Goal: Information Seeking & Learning: Find specific page/section

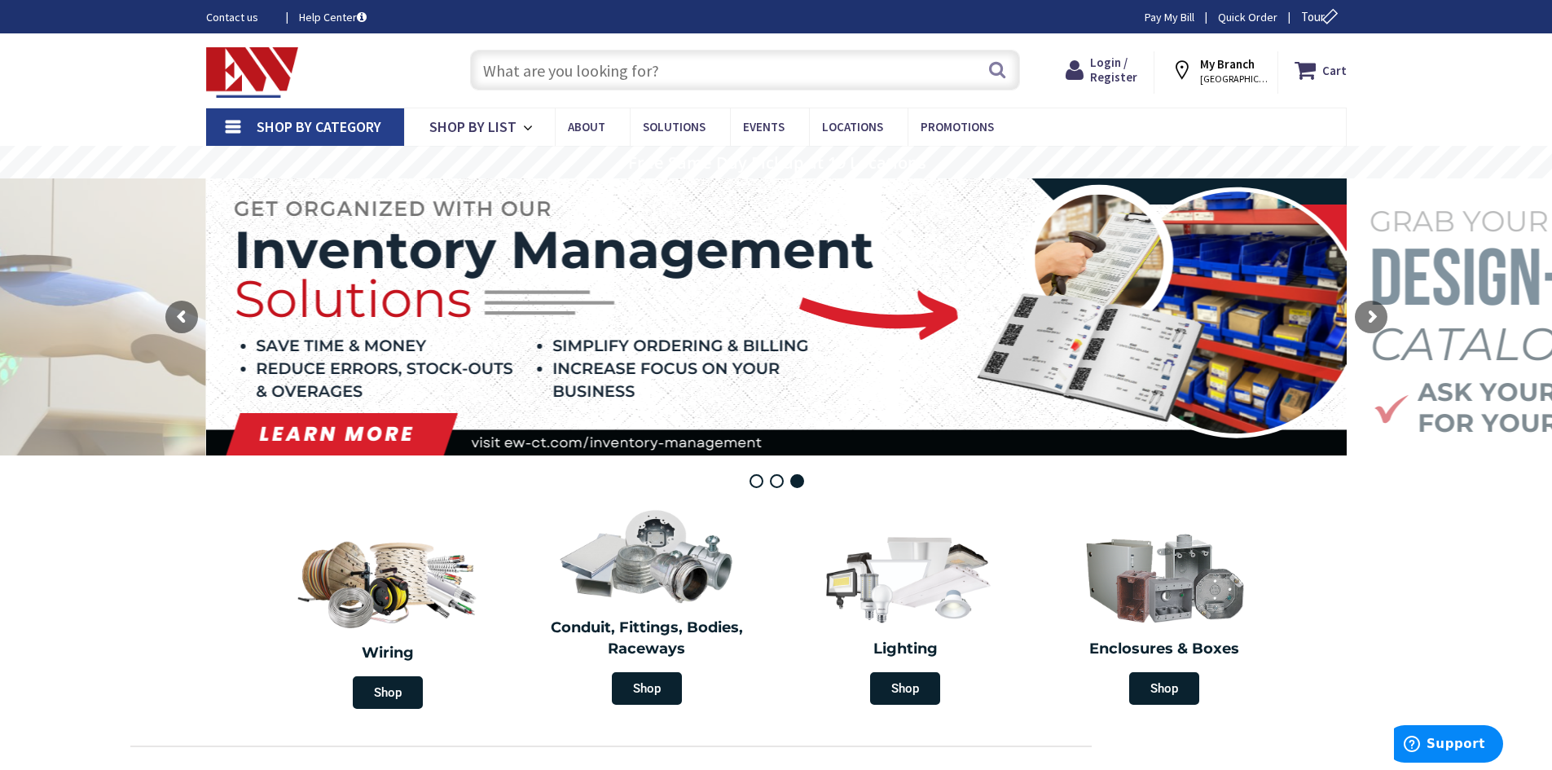
click at [1253, 77] on span "NORWICH, CT" at bounding box center [1234, 78] width 69 height 13
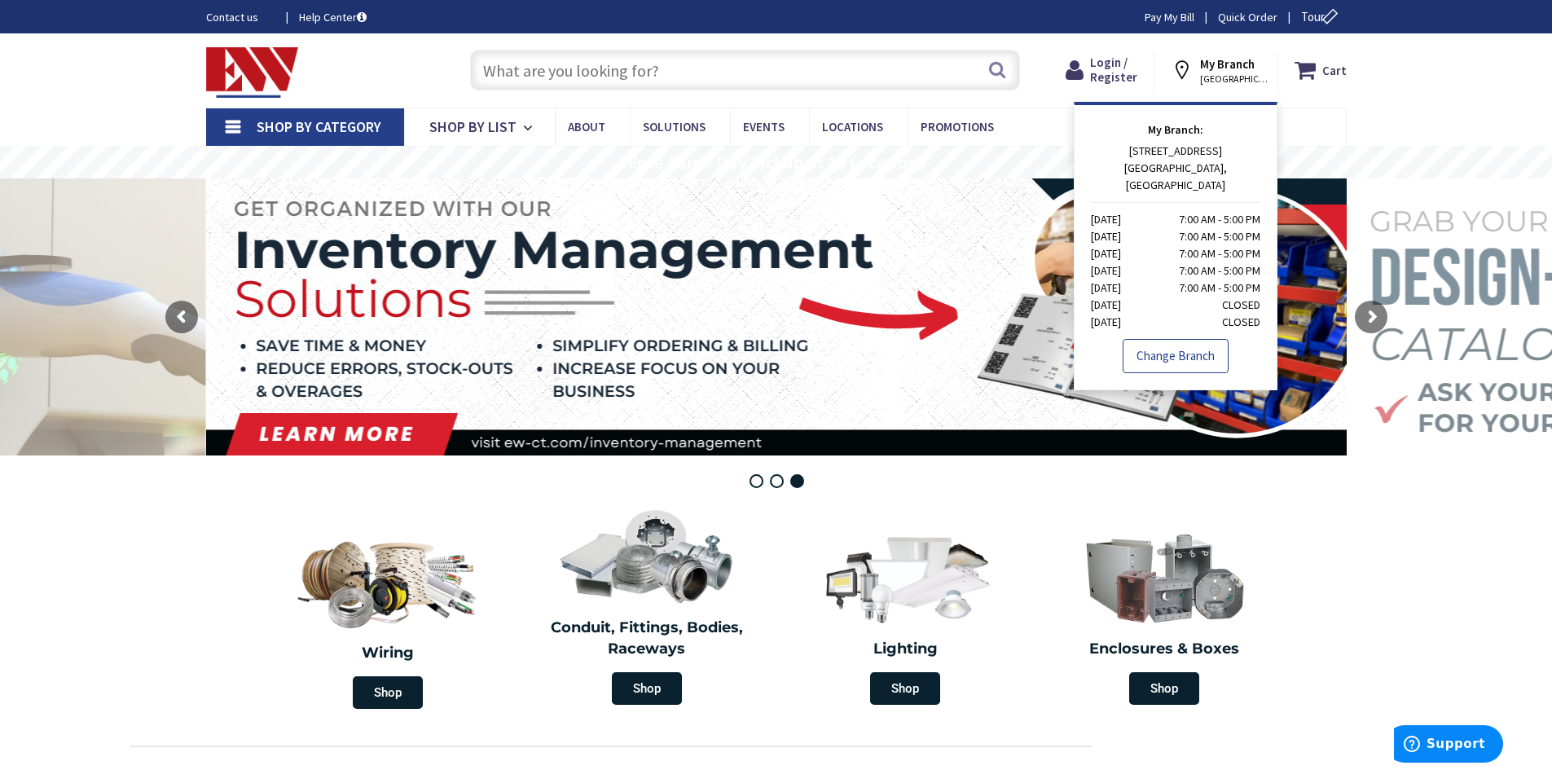
click at [1196, 339] on link "Change Branch" at bounding box center [1175, 356] width 106 height 34
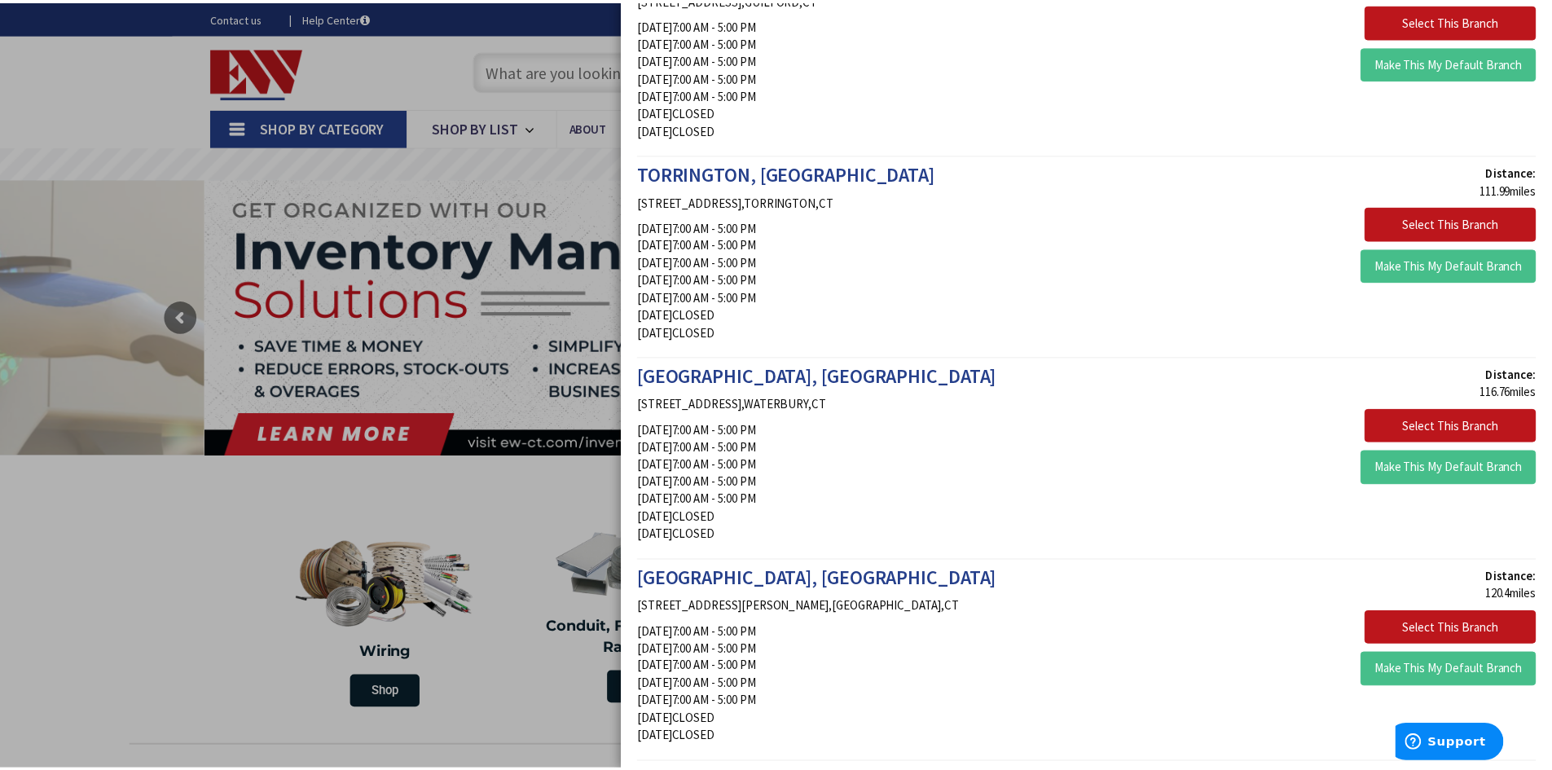
scroll to position [2443, 0]
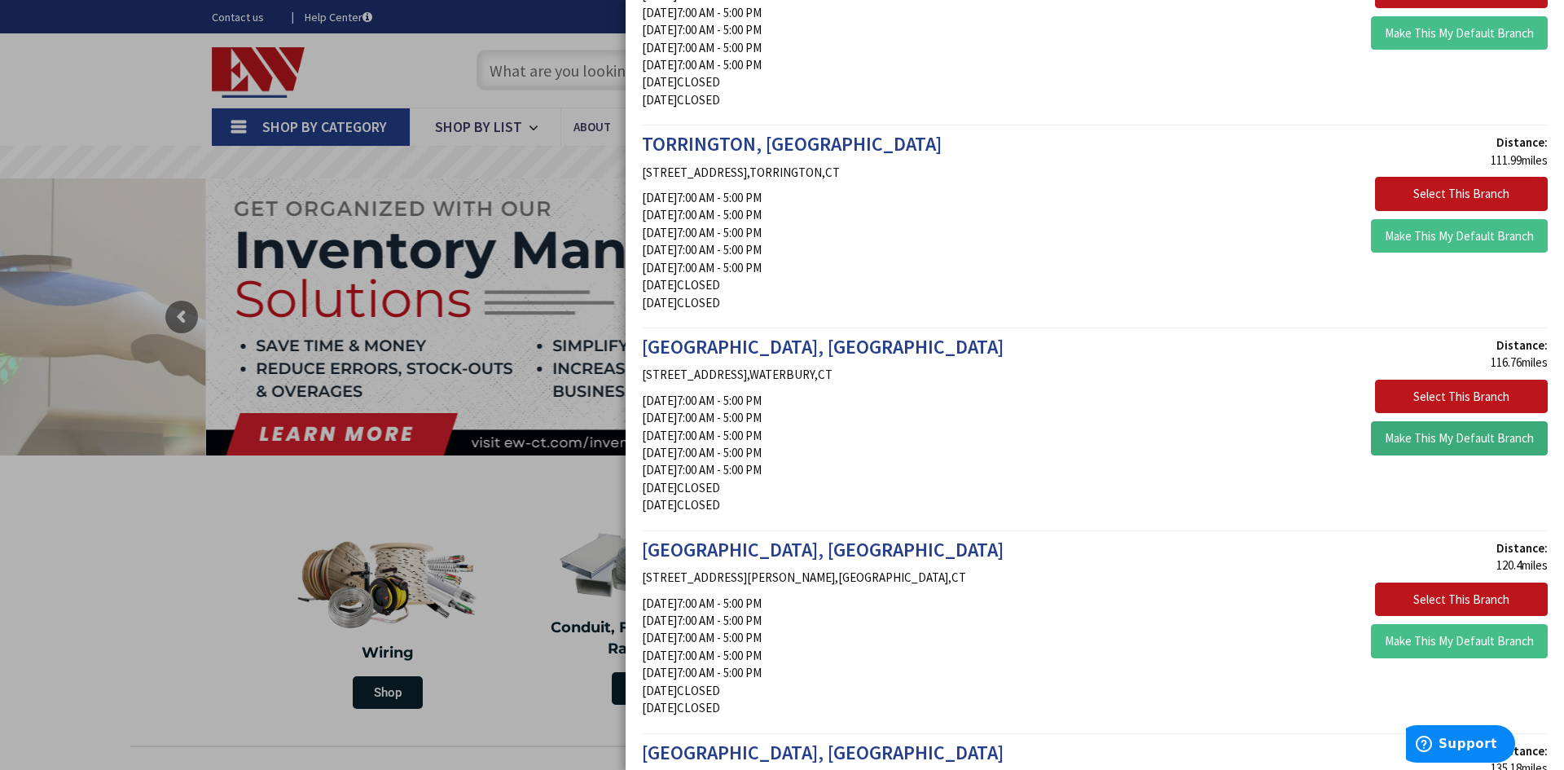
click at [1417, 432] on button "Make This My Default Branch" at bounding box center [1459, 438] width 177 height 34
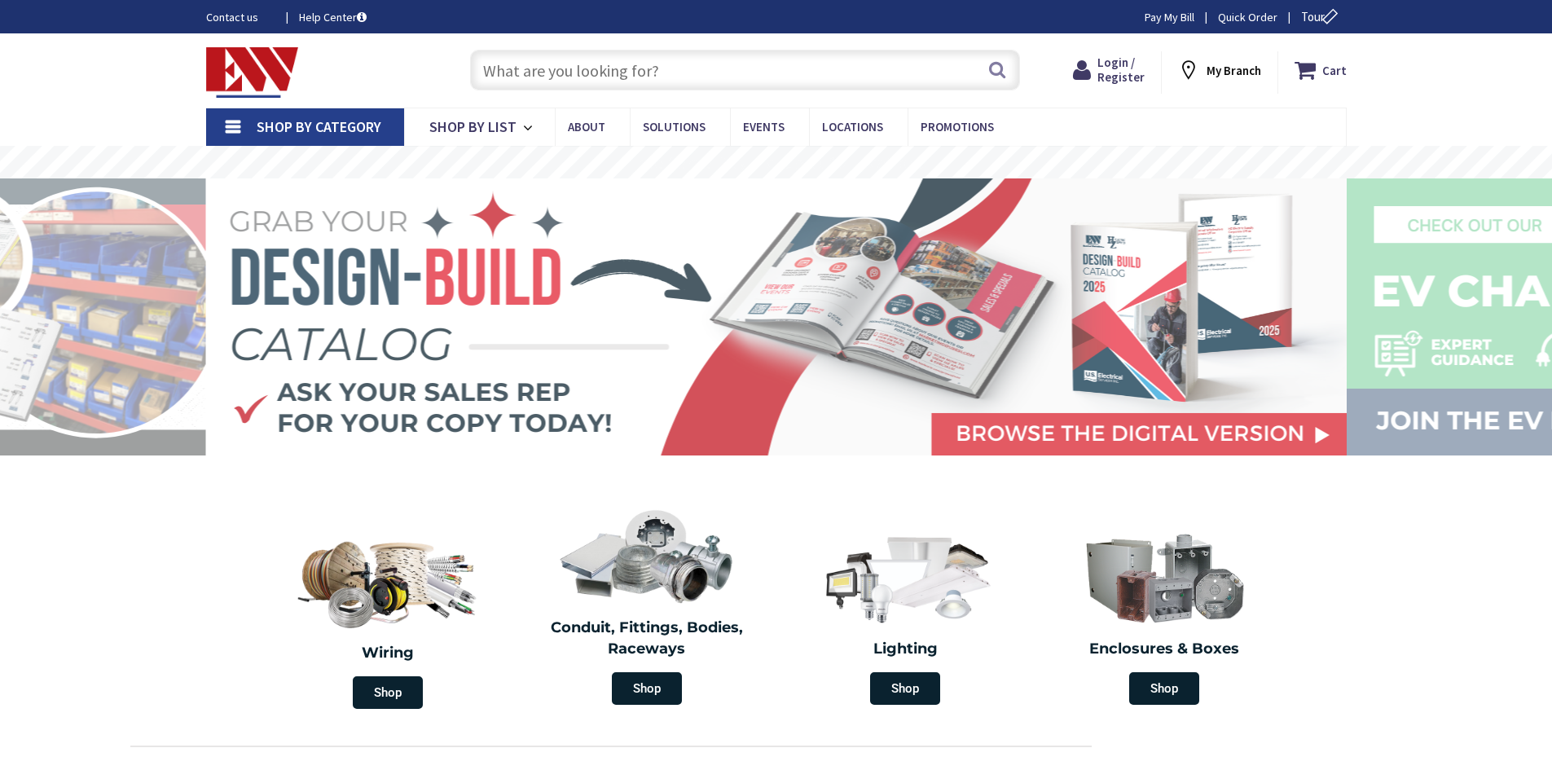
type input "[GEOGRAPHIC_DATA][STREET_ADDRESS][GEOGRAPHIC_DATA]"
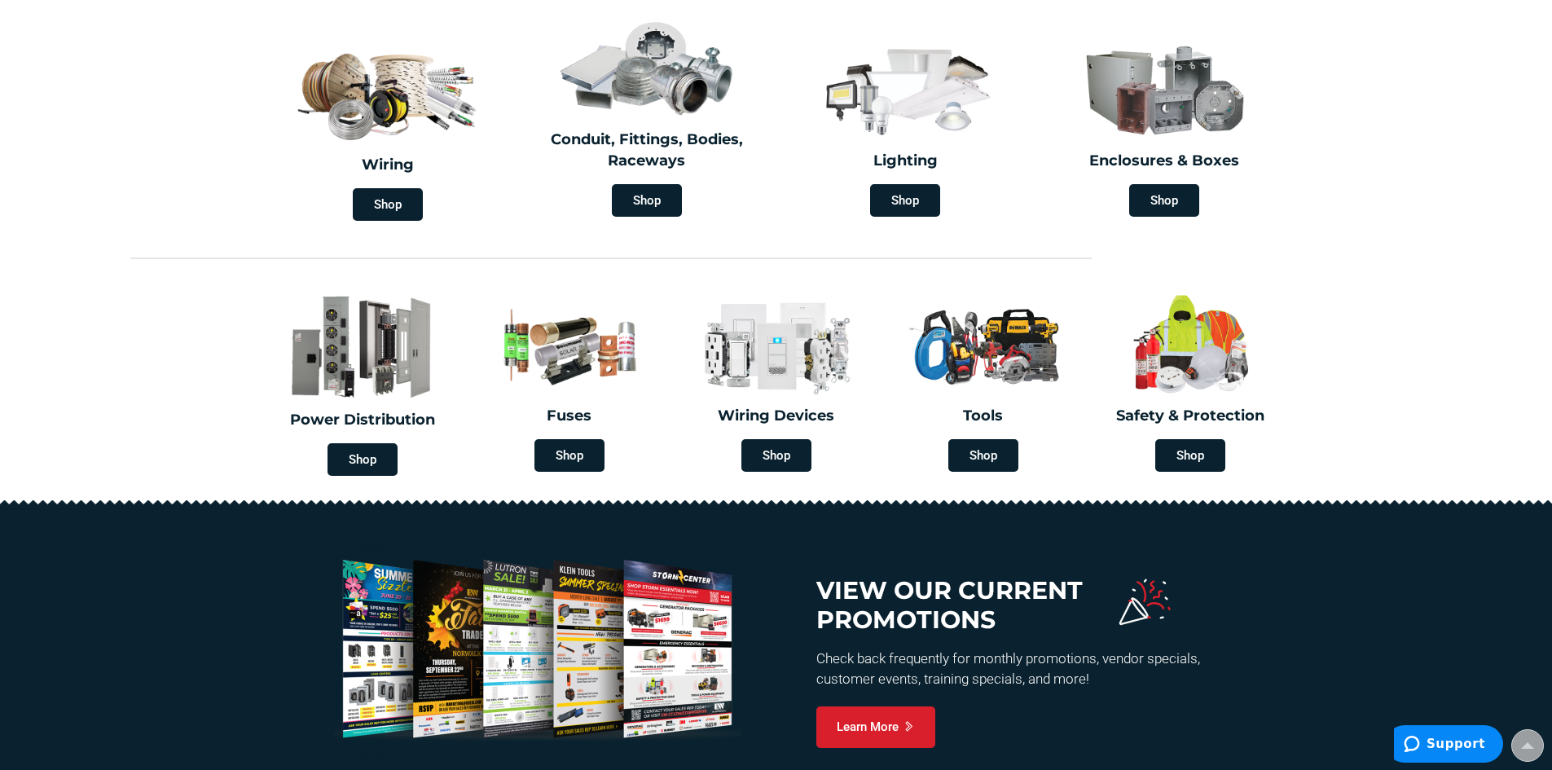
scroll to position [733, 0]
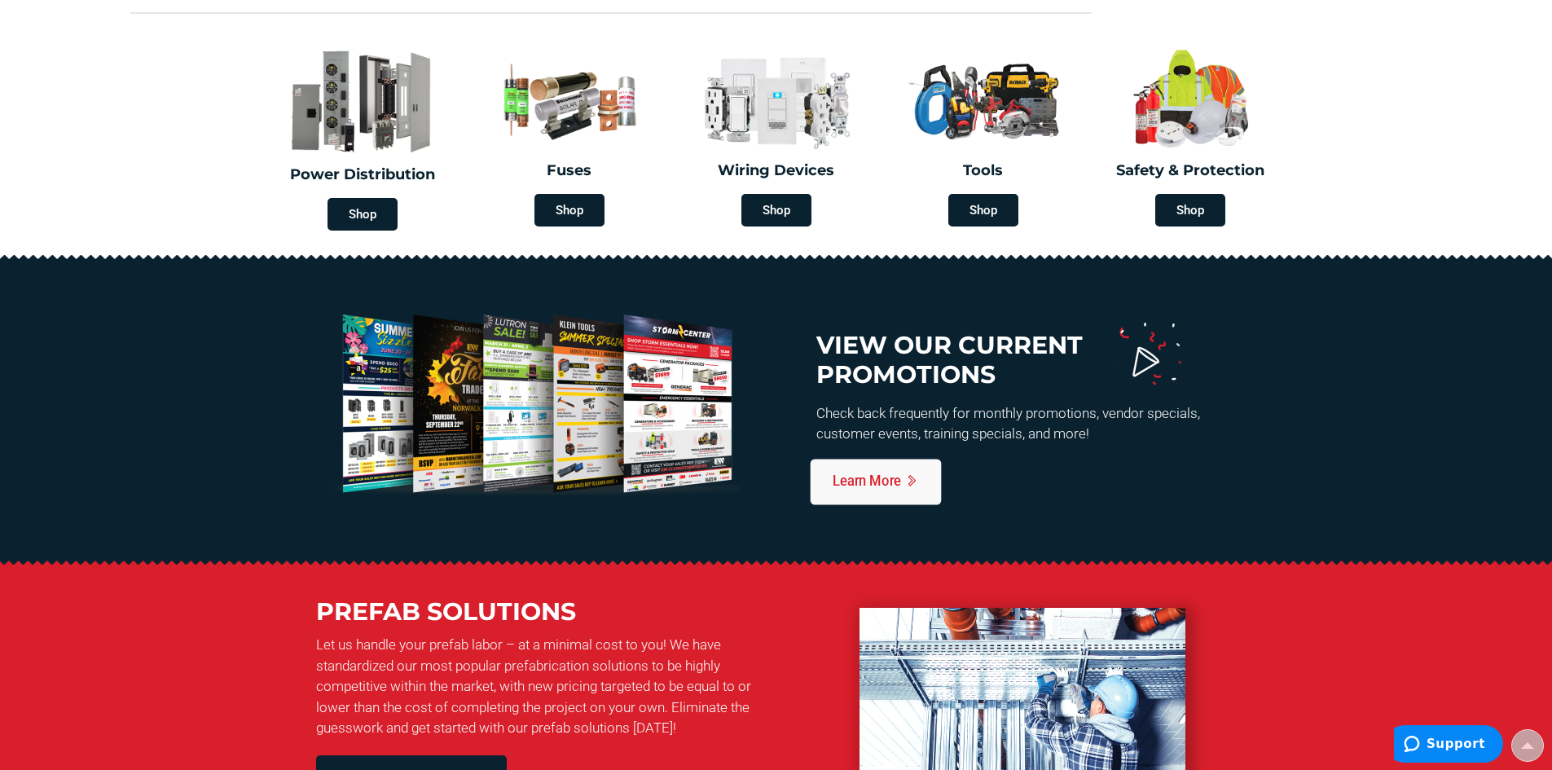
click at [906, 476] on icon at bounding box center [913, 481] width 14 height 14
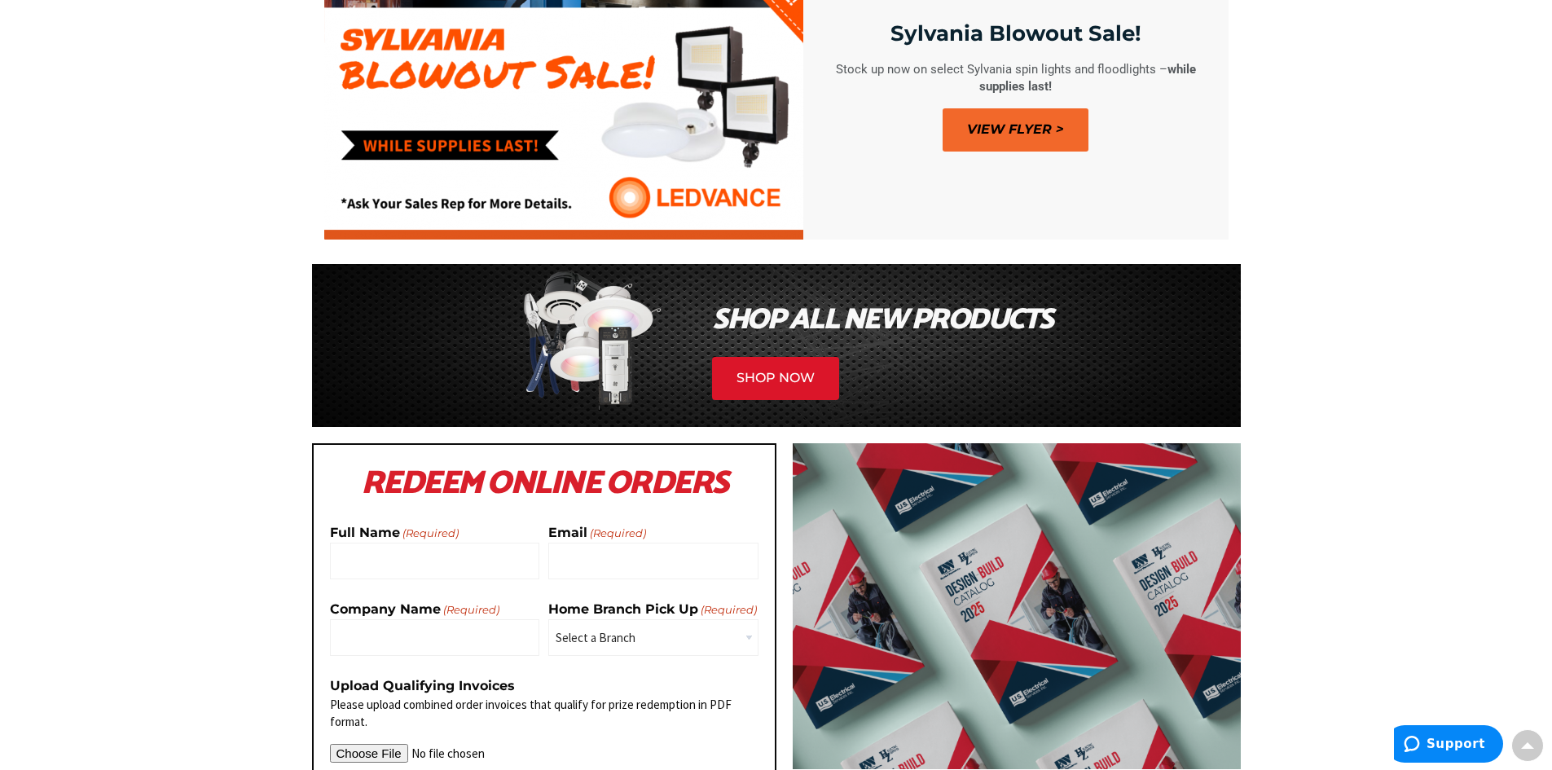
scroll to position [489, 0]
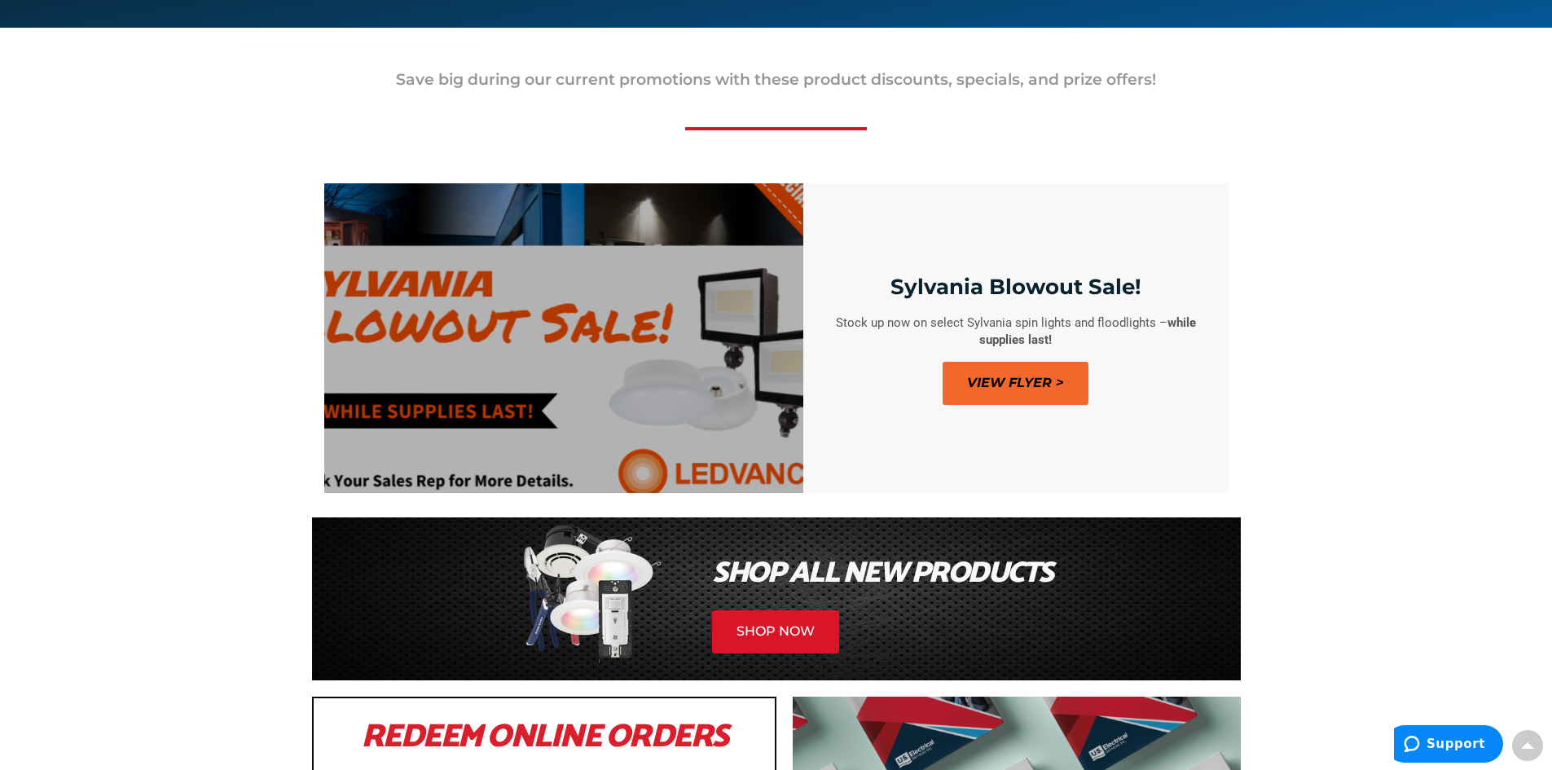
click at [1011, 385] on span "View Flyer >" at bounding box center [1015, 383] width 146 height 43
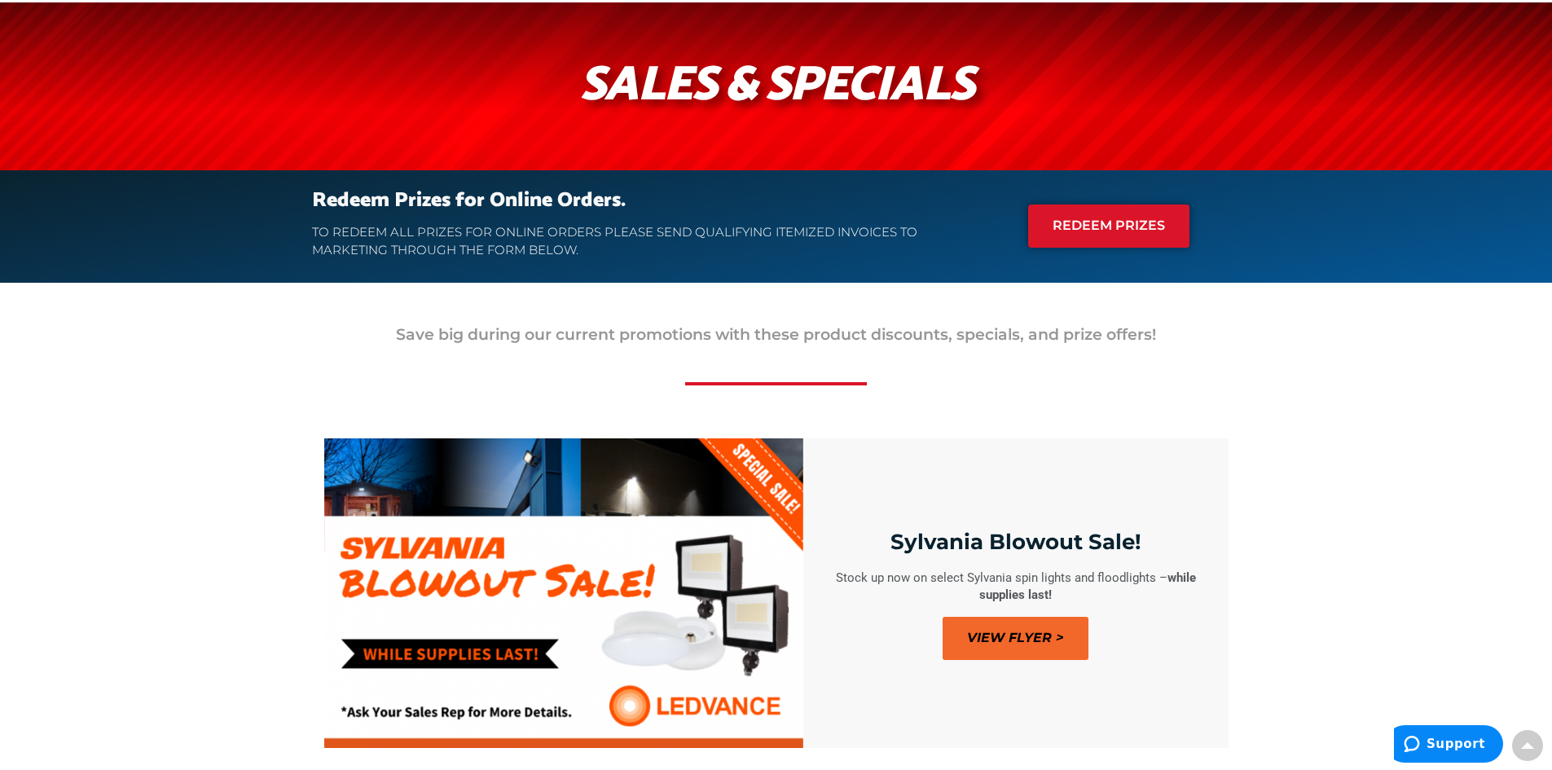
scroll to position [0, 0]
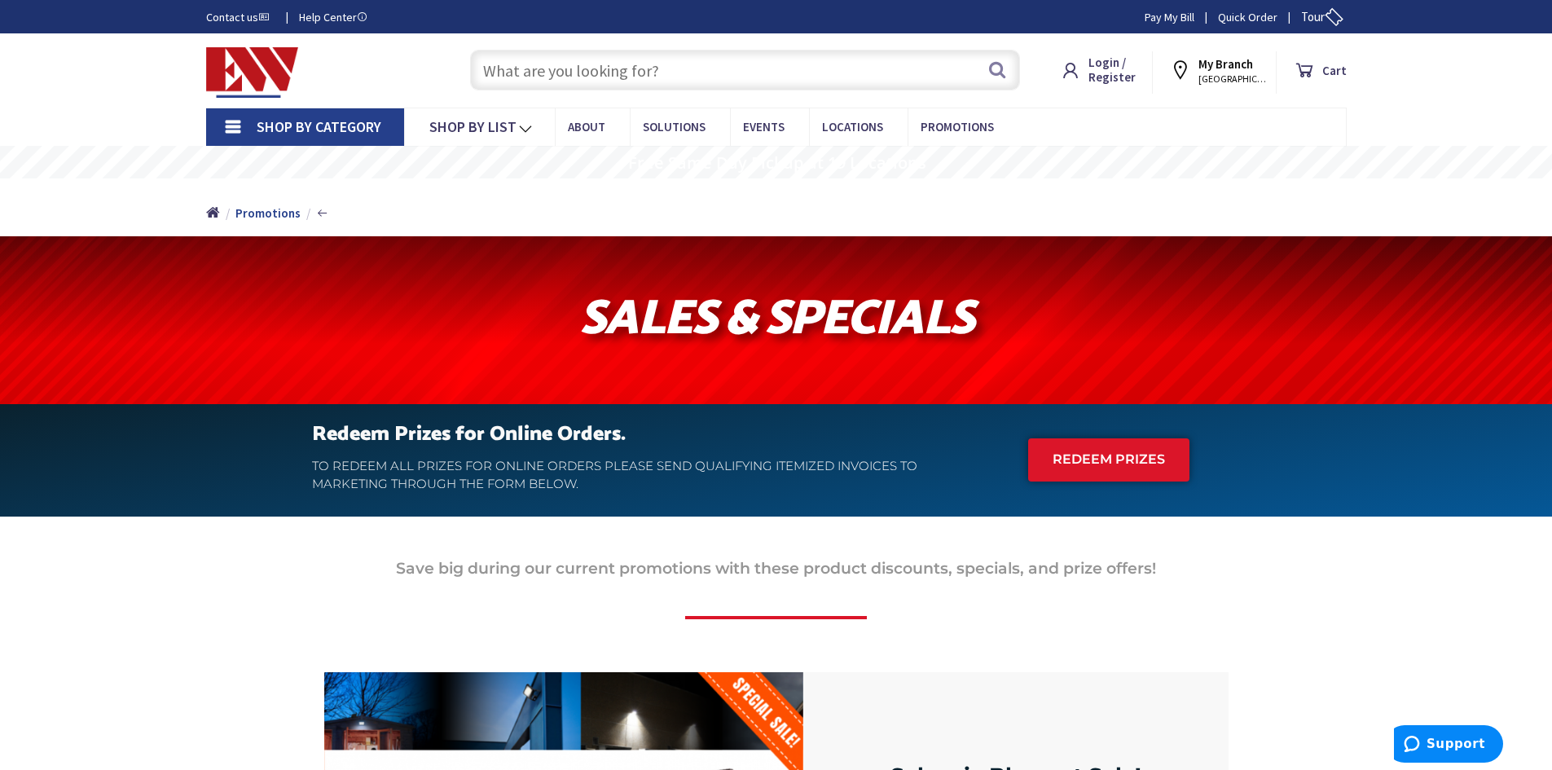
click at [286, 69] on img at bounding box center [252, 72] width 93 height 50
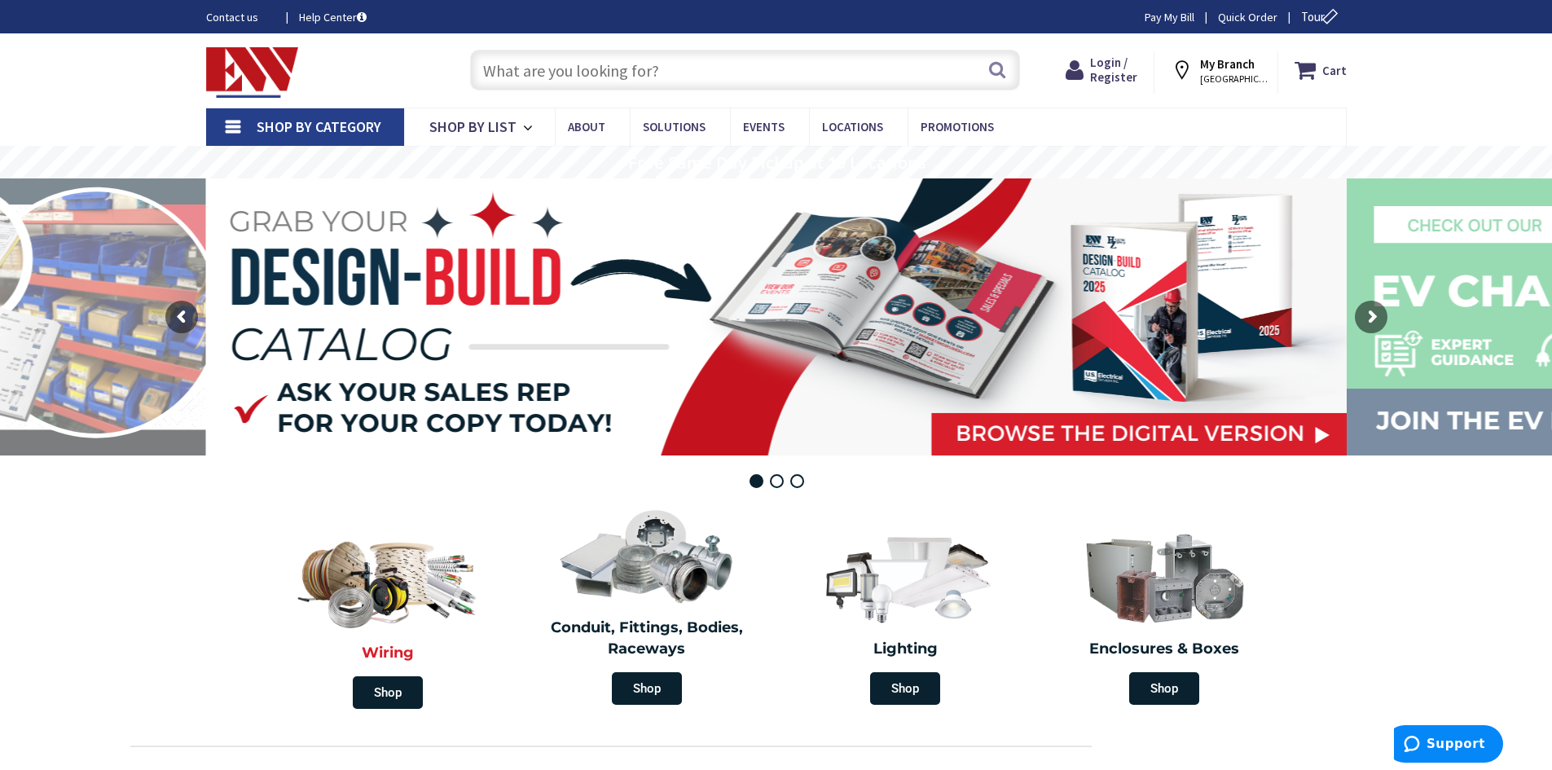
click at [381, 579] on img at bounding box center [388, 577] width 194 height 113
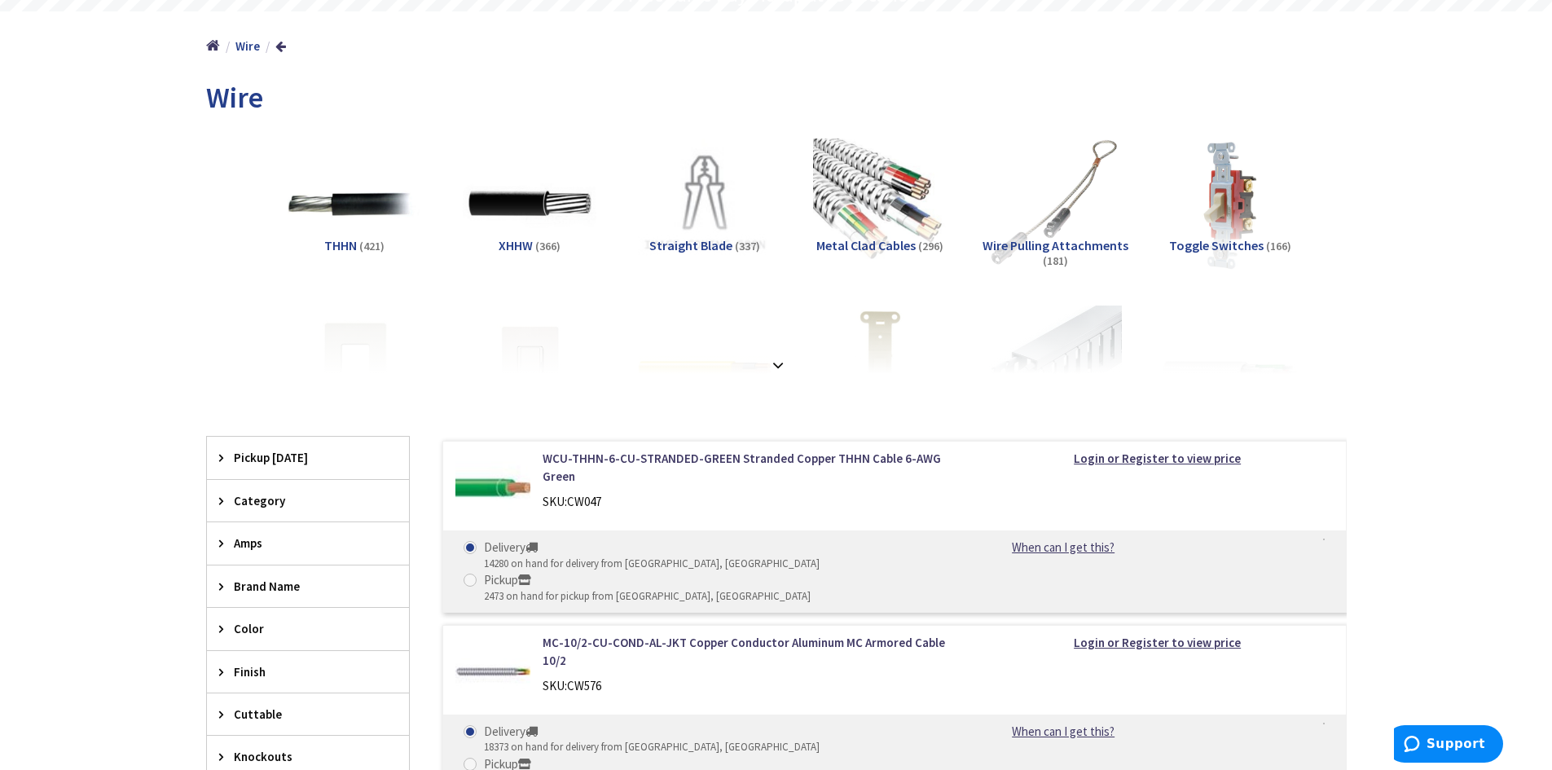
scroll to position [244, 0]
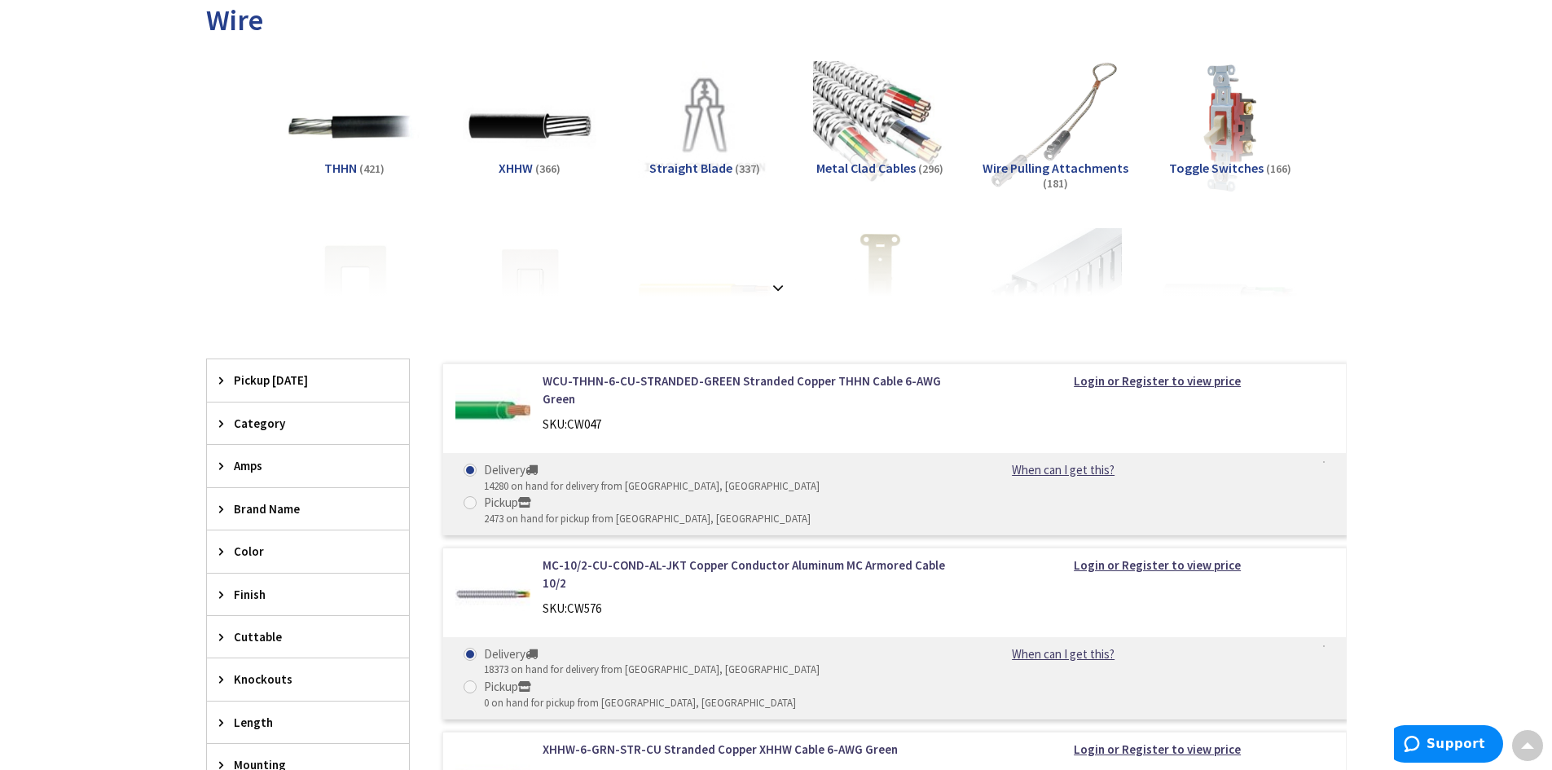
click at [219, 424] on icon at bounding box center [225, 423] width 12 height 12
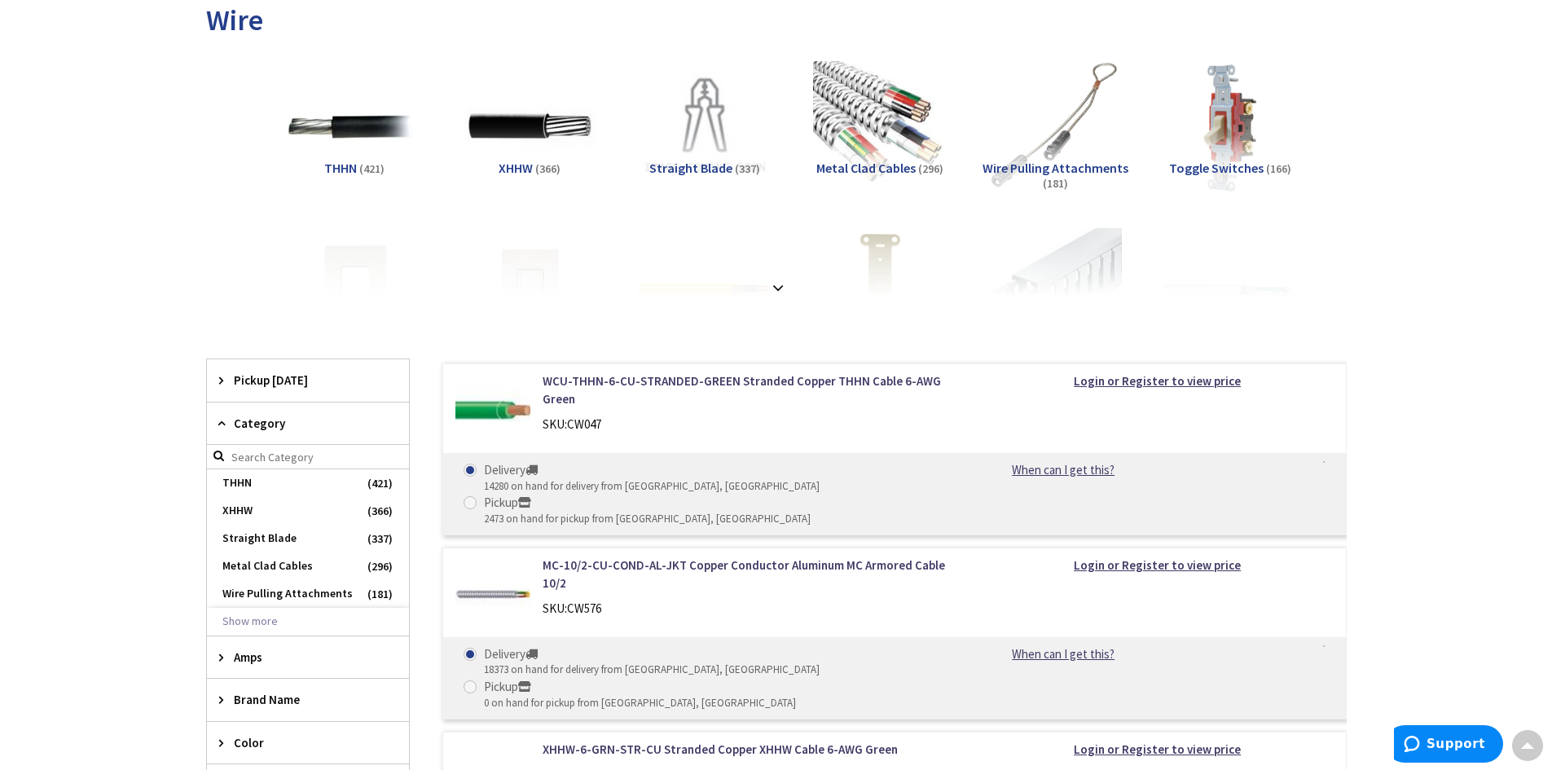
click at [223, 421] on icon at bounding box center [225, 423] width 12 height 12
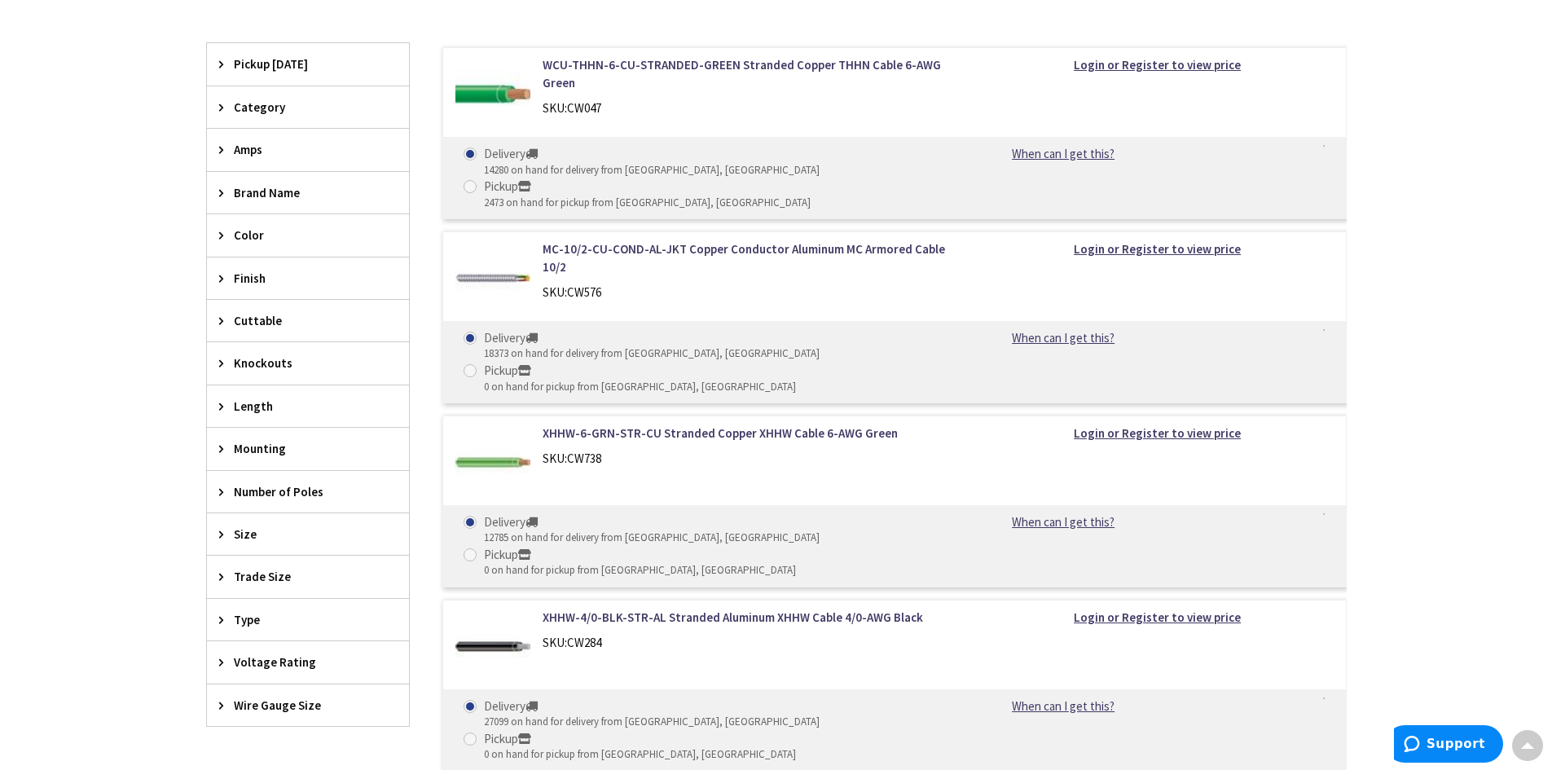
scroll to position [570, 0]
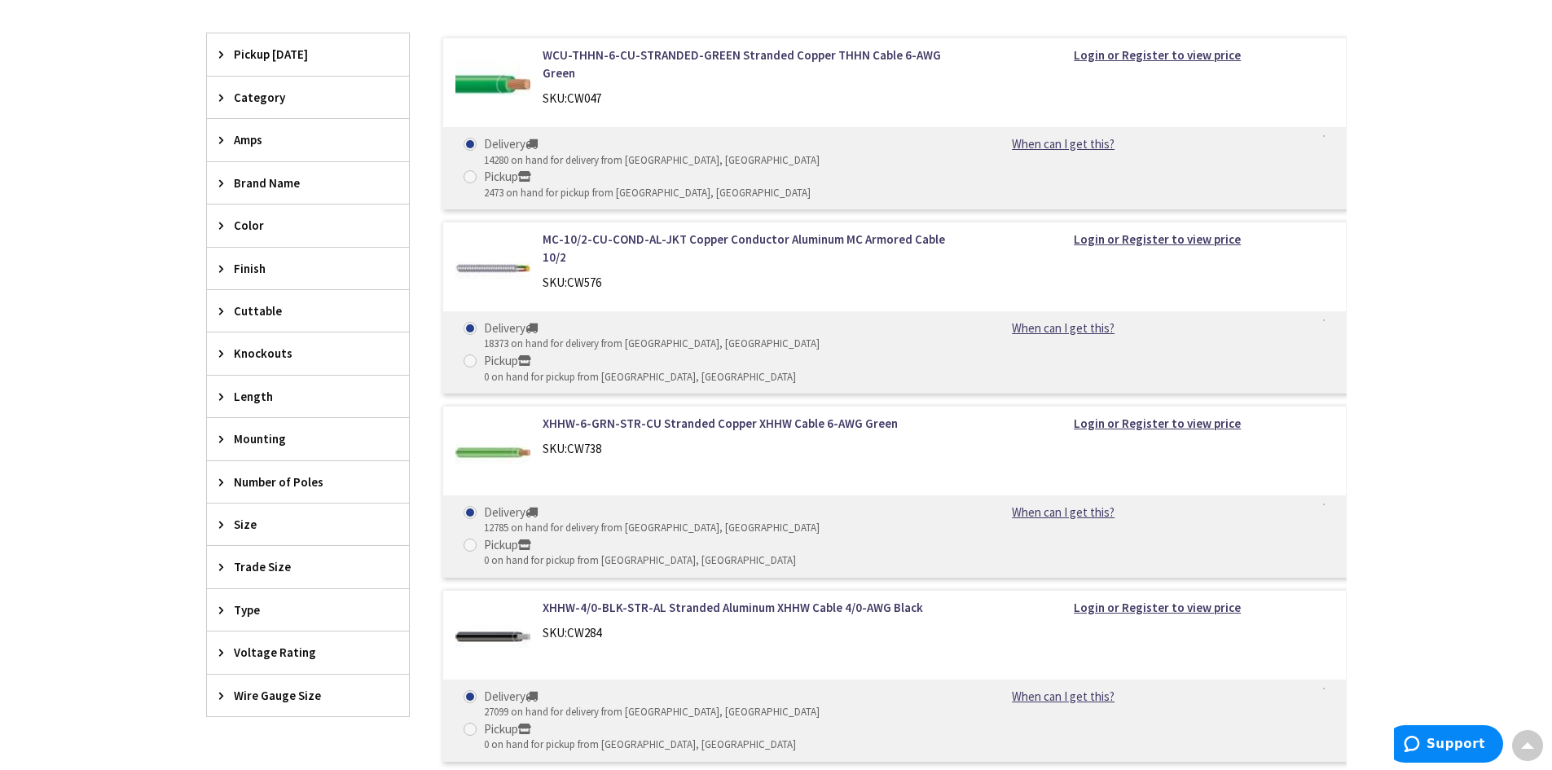
click at [222, 443] on icon at bounding box center [225, 438] width 12 height 12
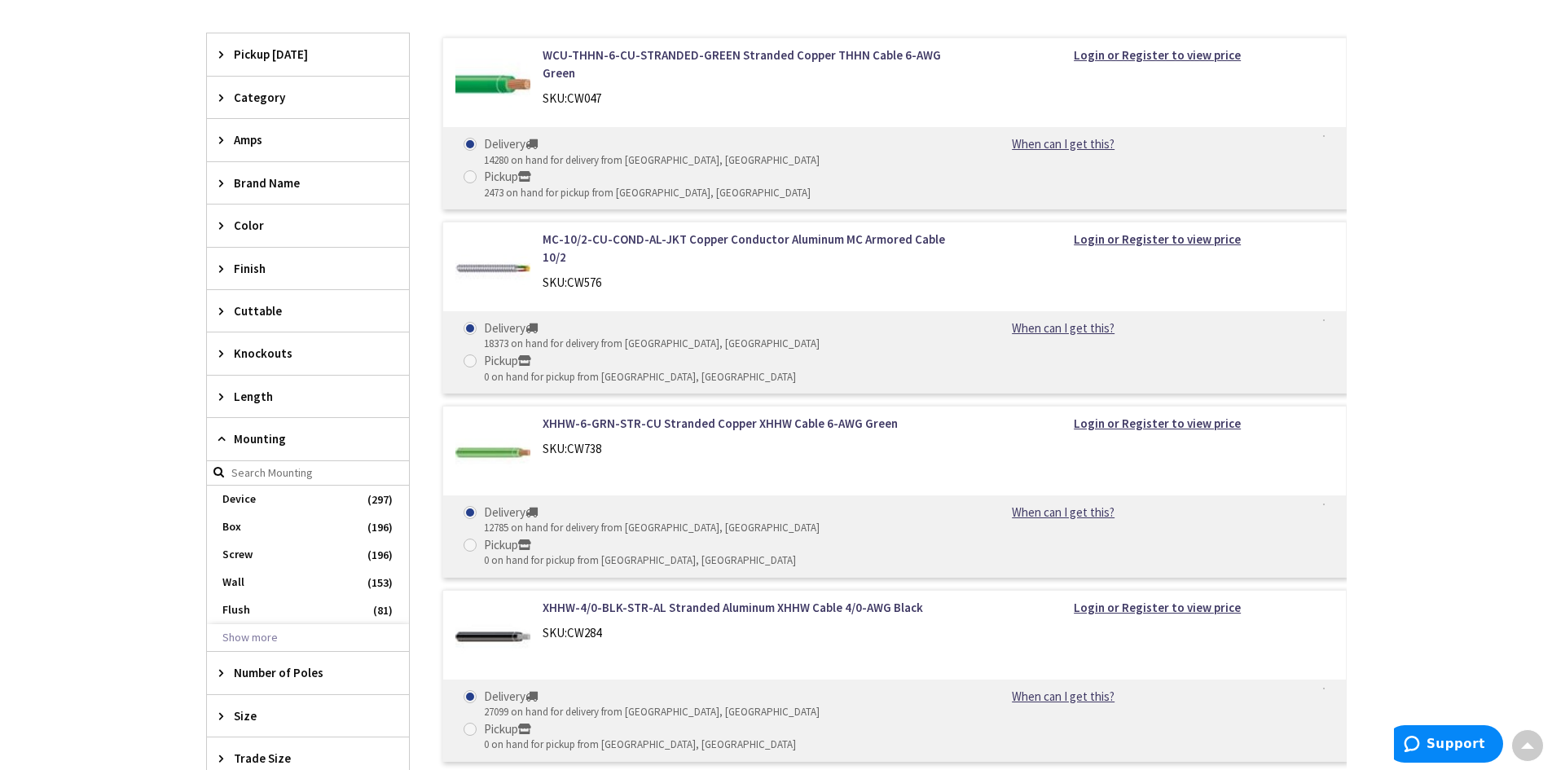
click at [222, 442] on icon at bounding box center [225, 438] width 12 height 12
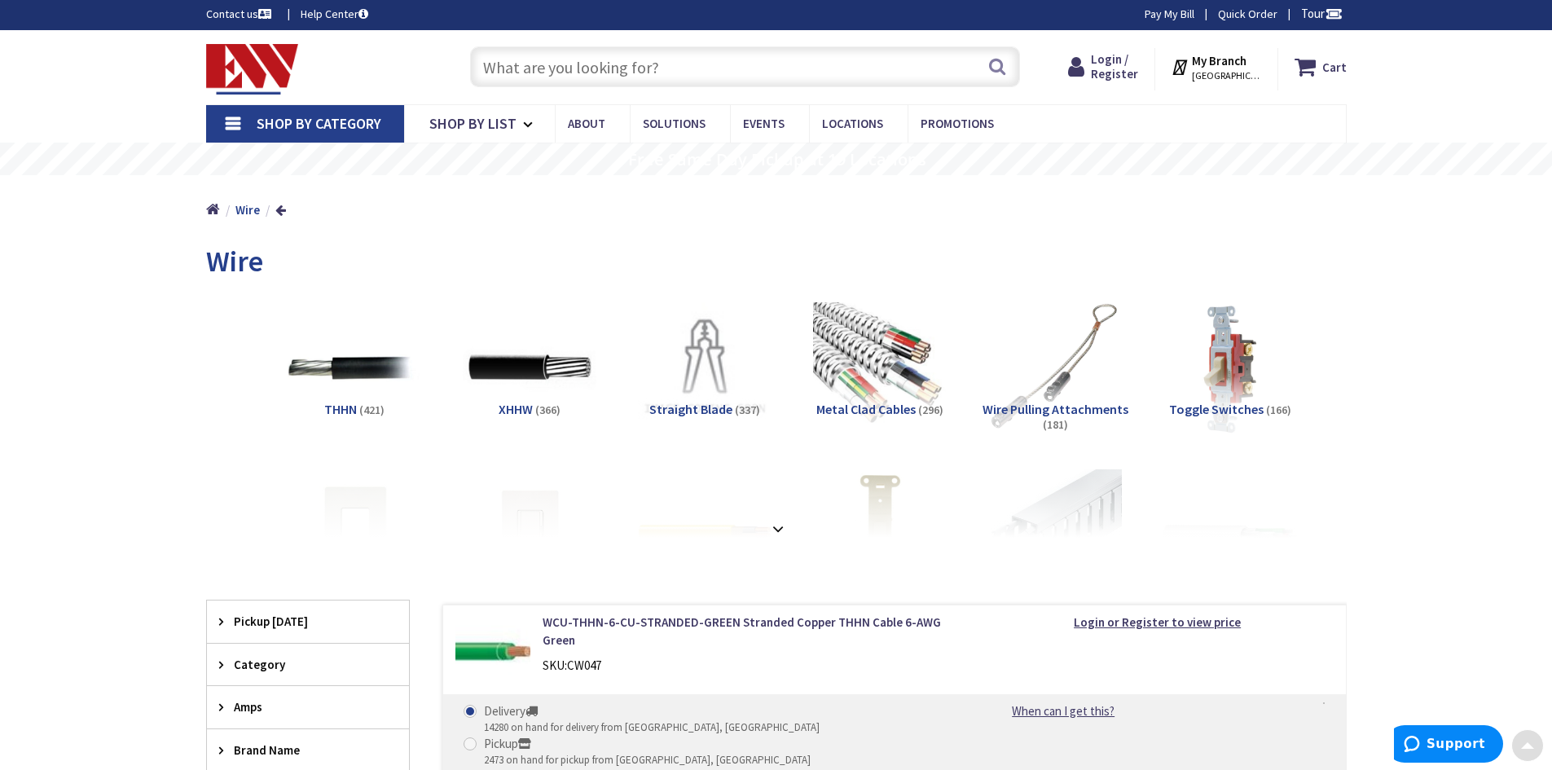
scroll to position [0, 0]
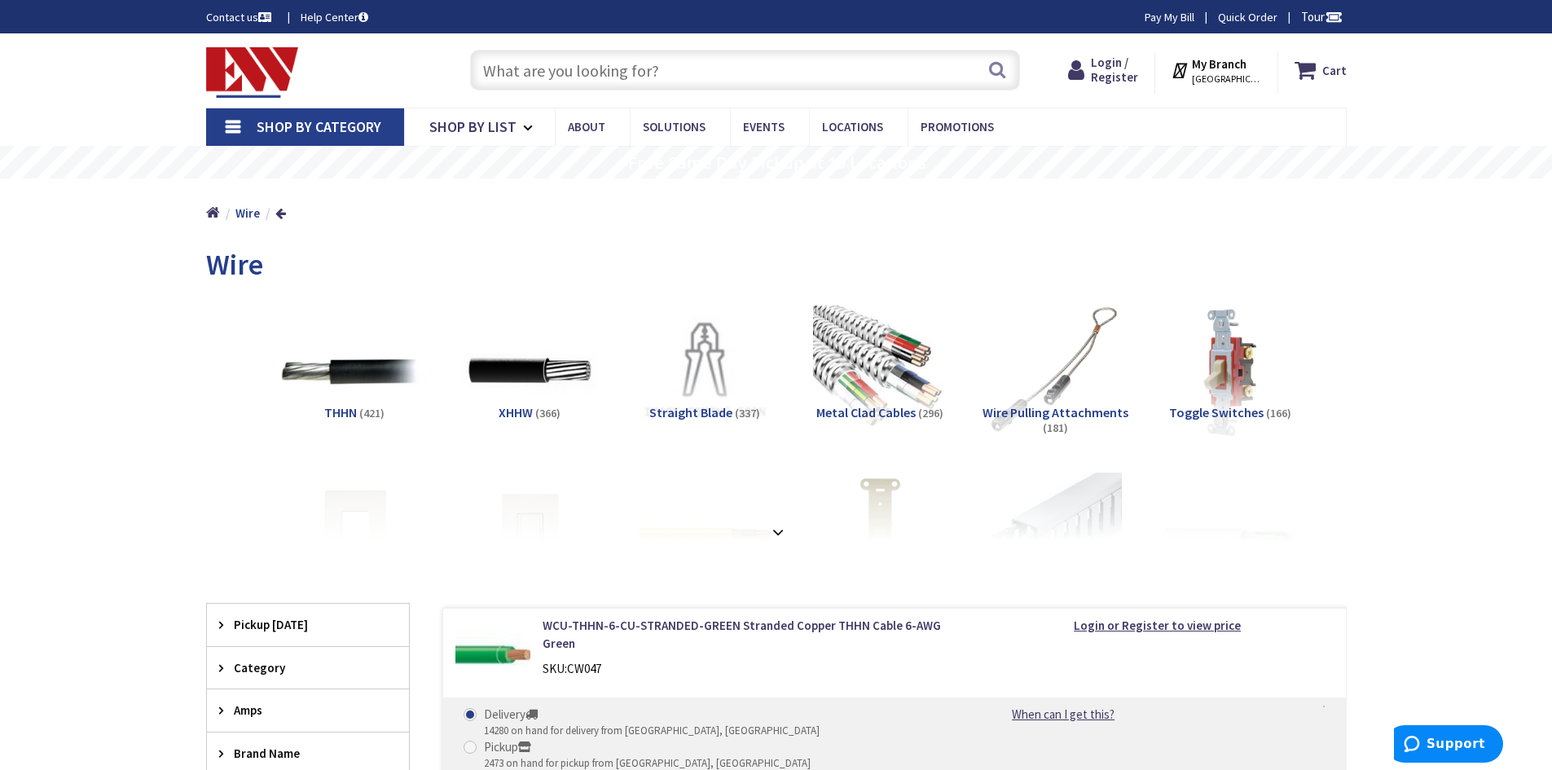
click at [353, 392] on img at bounding box center [353, 370] width 147 height 147
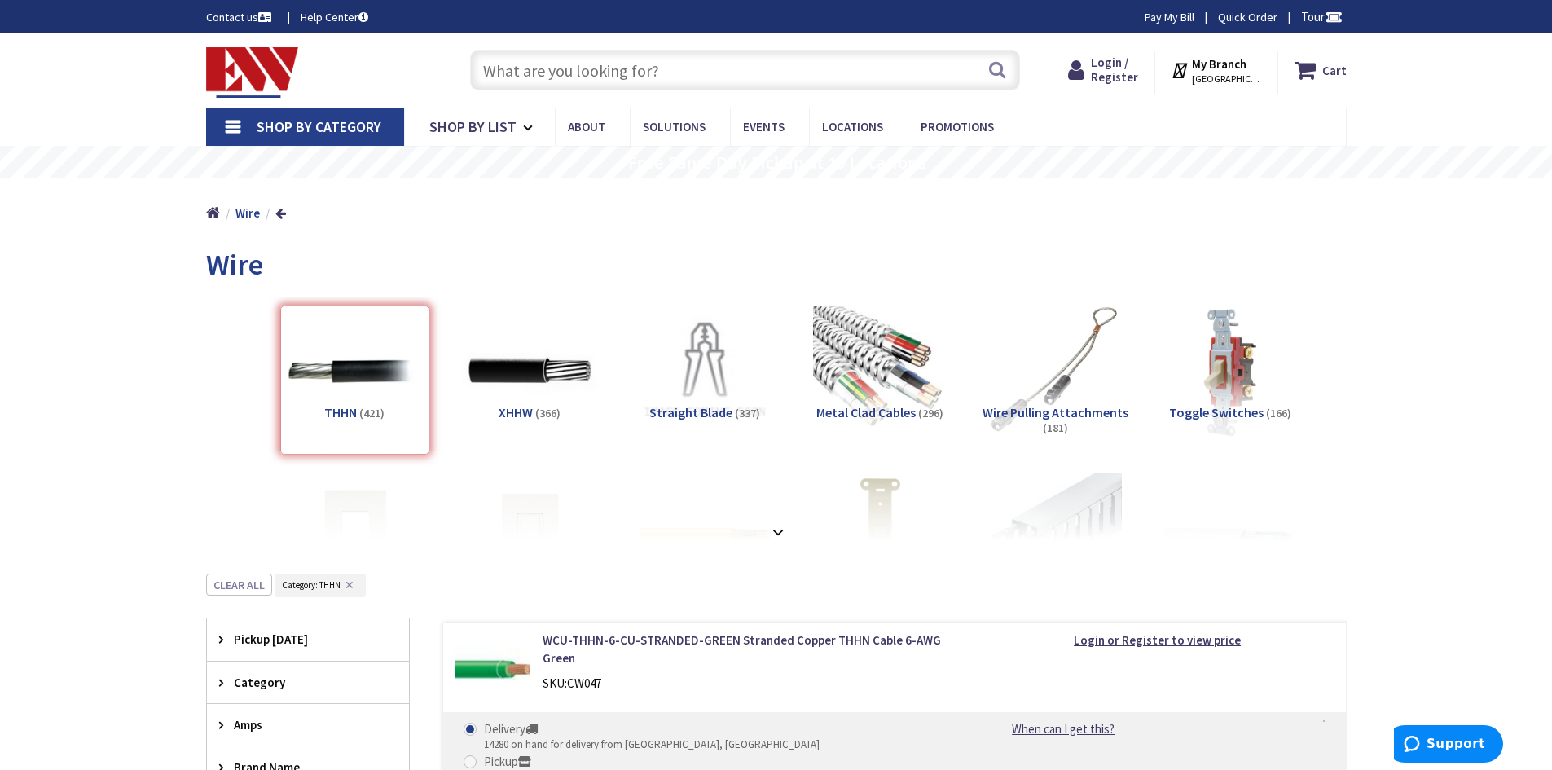
scroll to position [573, 0]
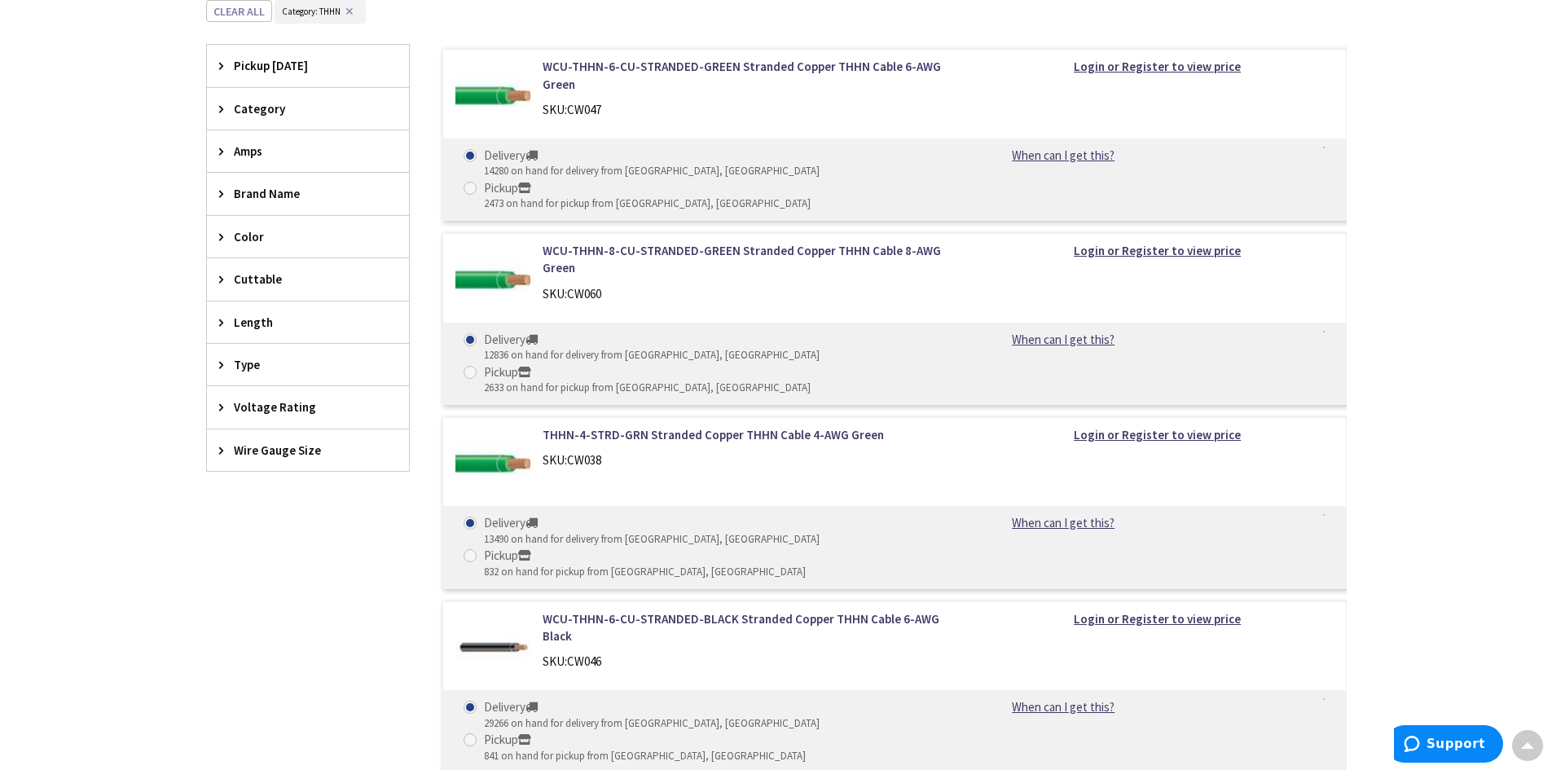
click at [221, 108] on icon at bounding box center [225, 109] width 12 height 12
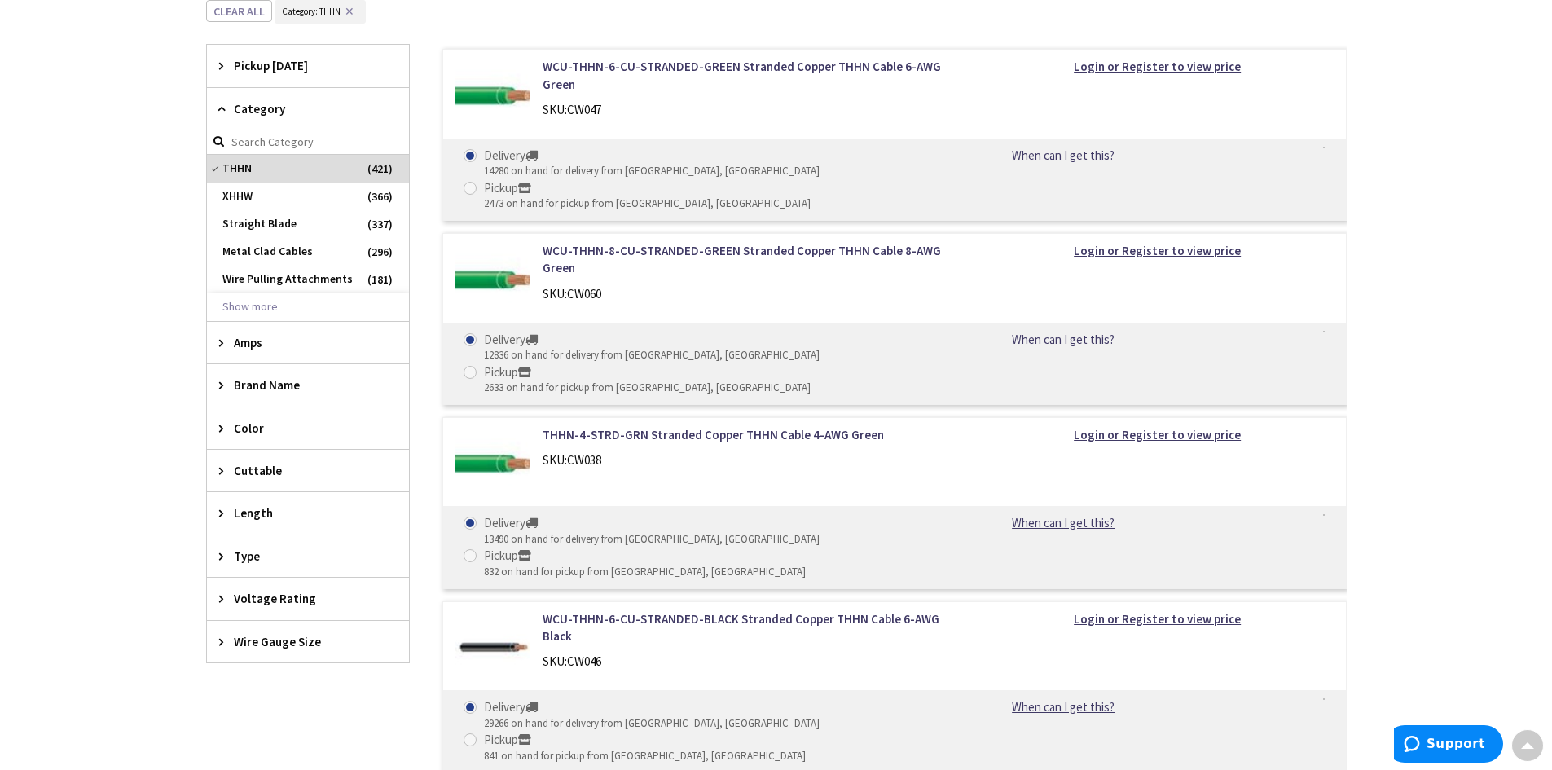
click at [221, 108] on icon at bounding box center [225, 109] width 12 height 12
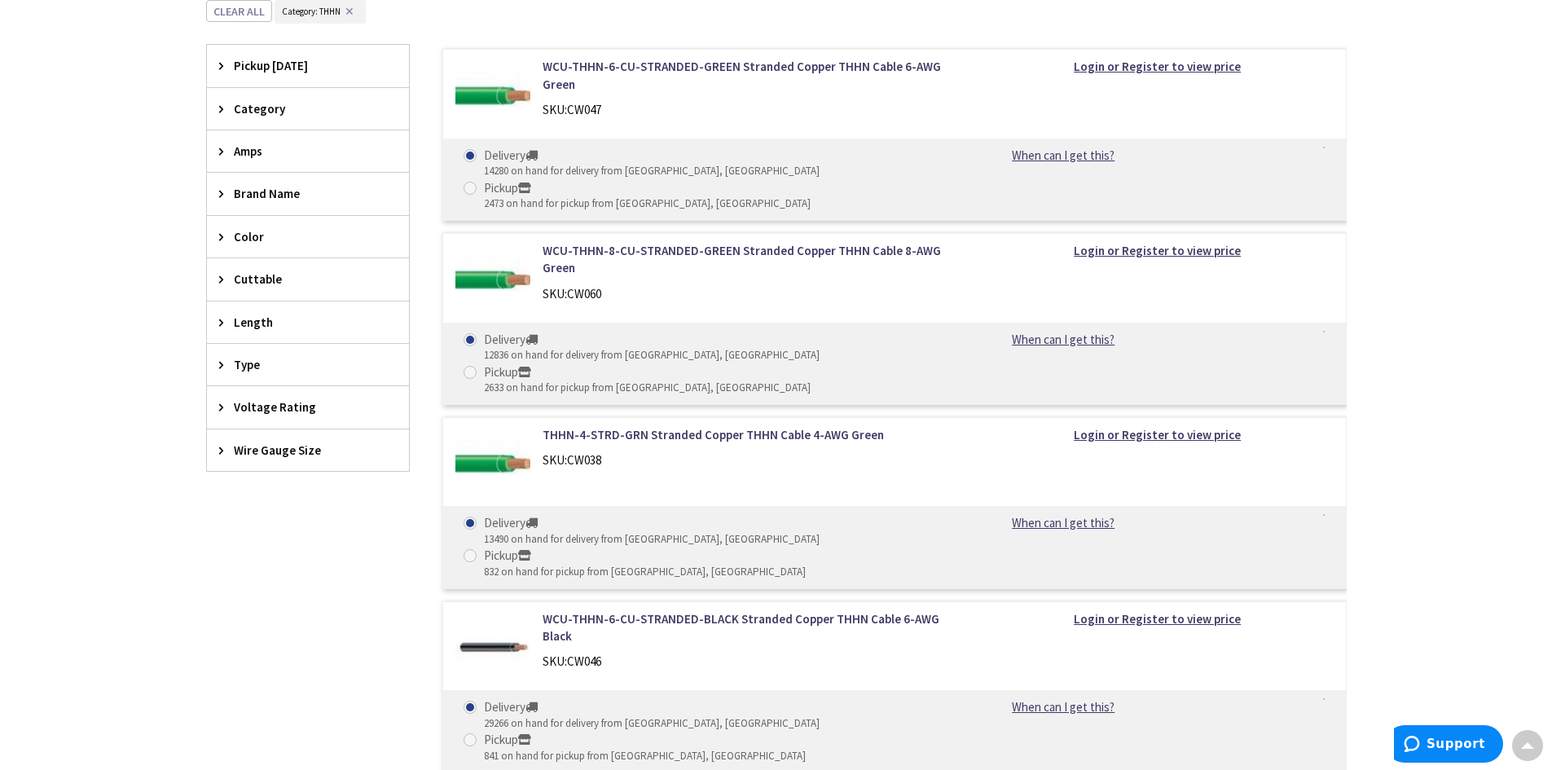
click at [217, 324] on div "Length" at bounding box center [308, 322] width 202 height 42
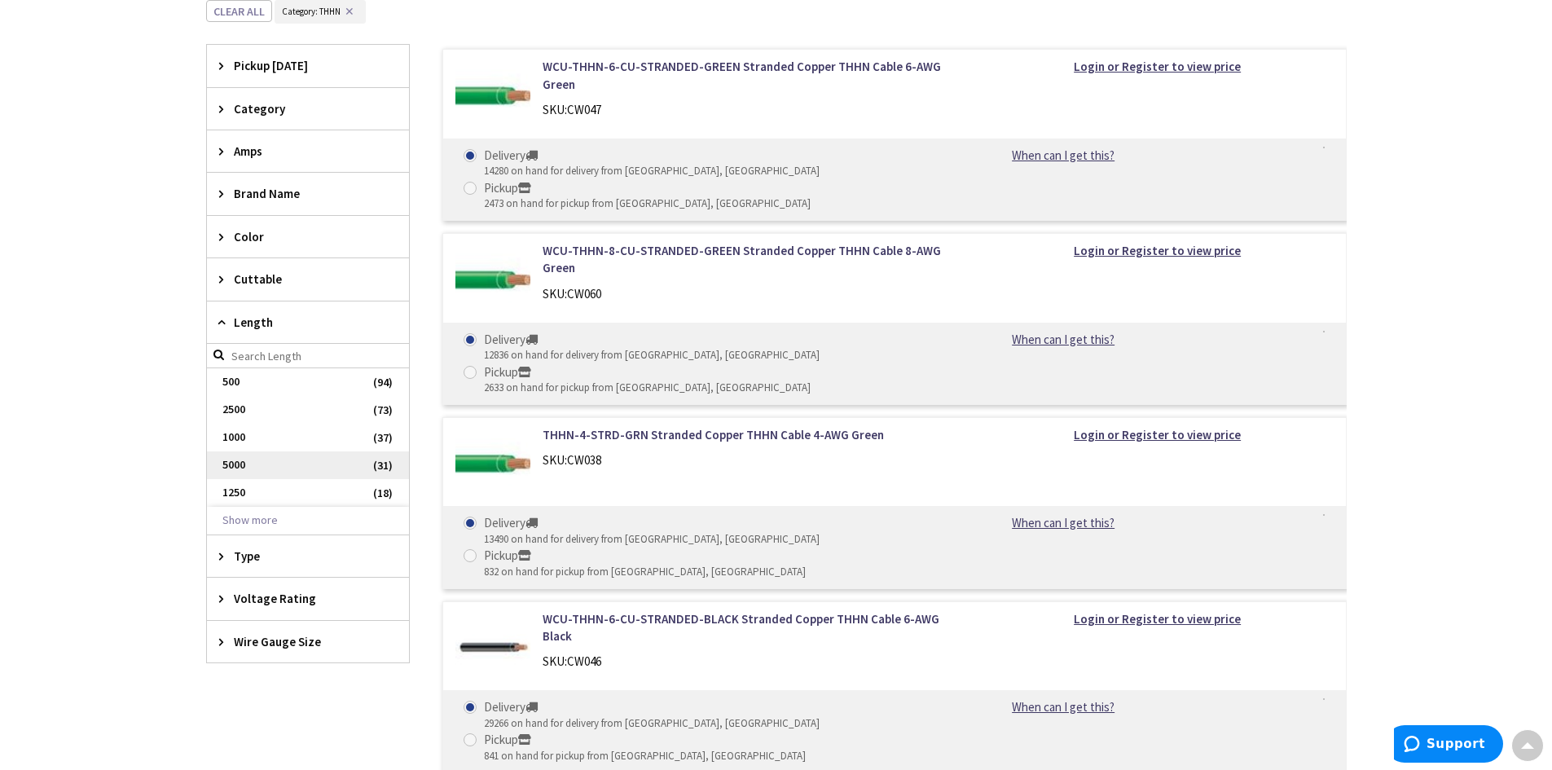
click at [282, 465] on span "5000" at bounding box center [308, 465] width 202 height 28
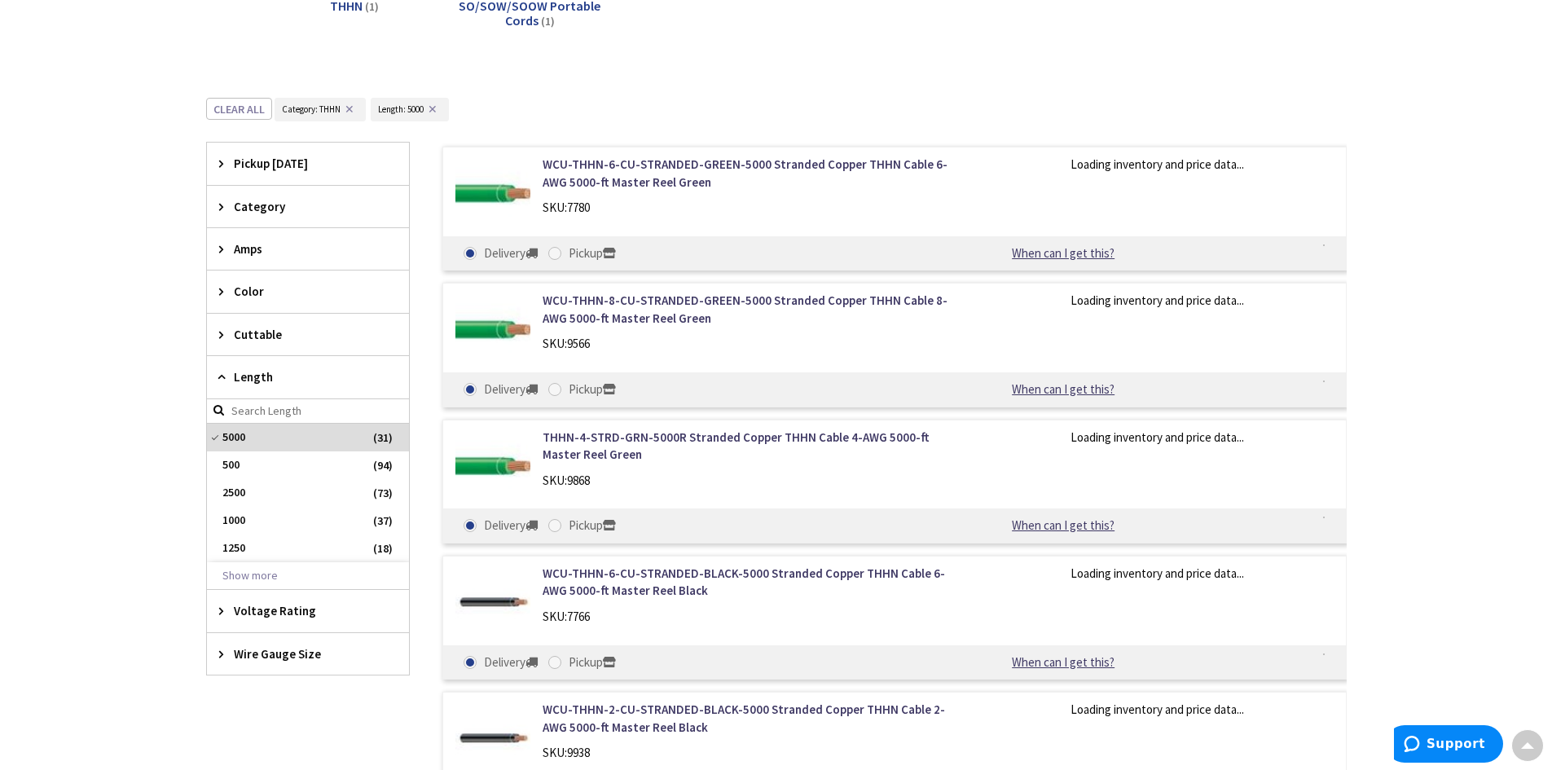
scroll to position [671, 0]
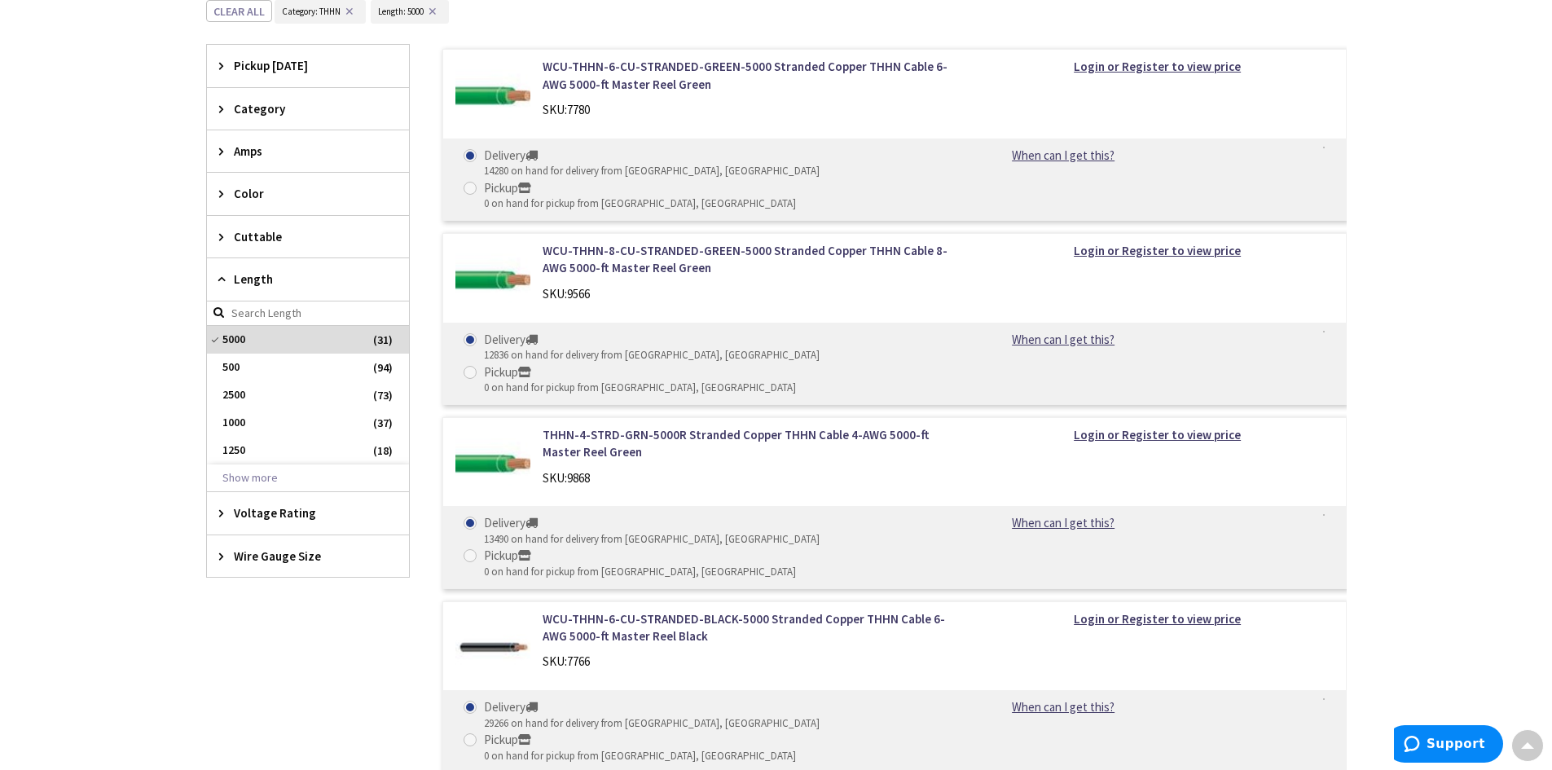
click at [219, 554] on icon at bounding box center [225, 556] width 12 height 12
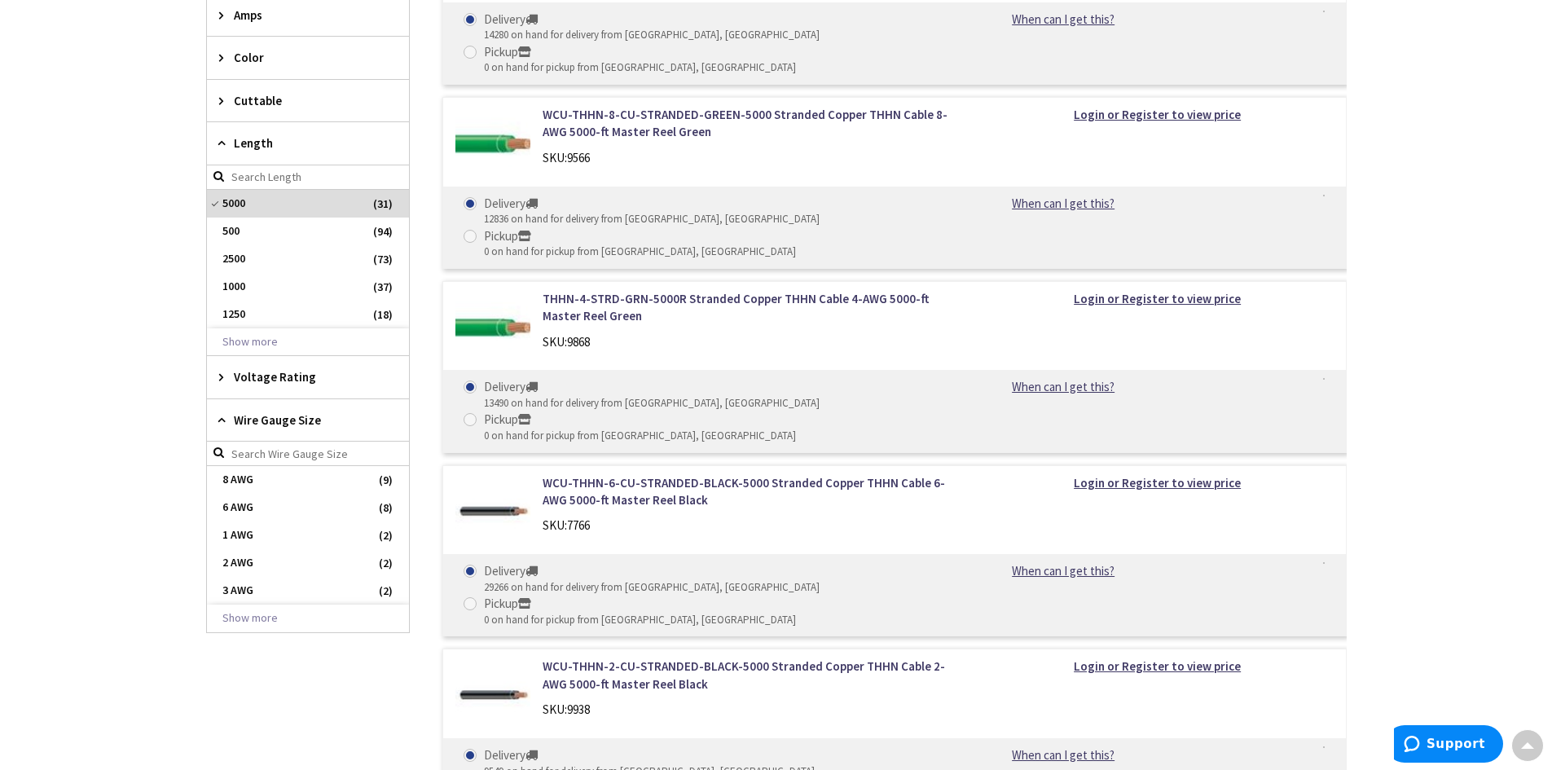
scroll to position [834, 0]
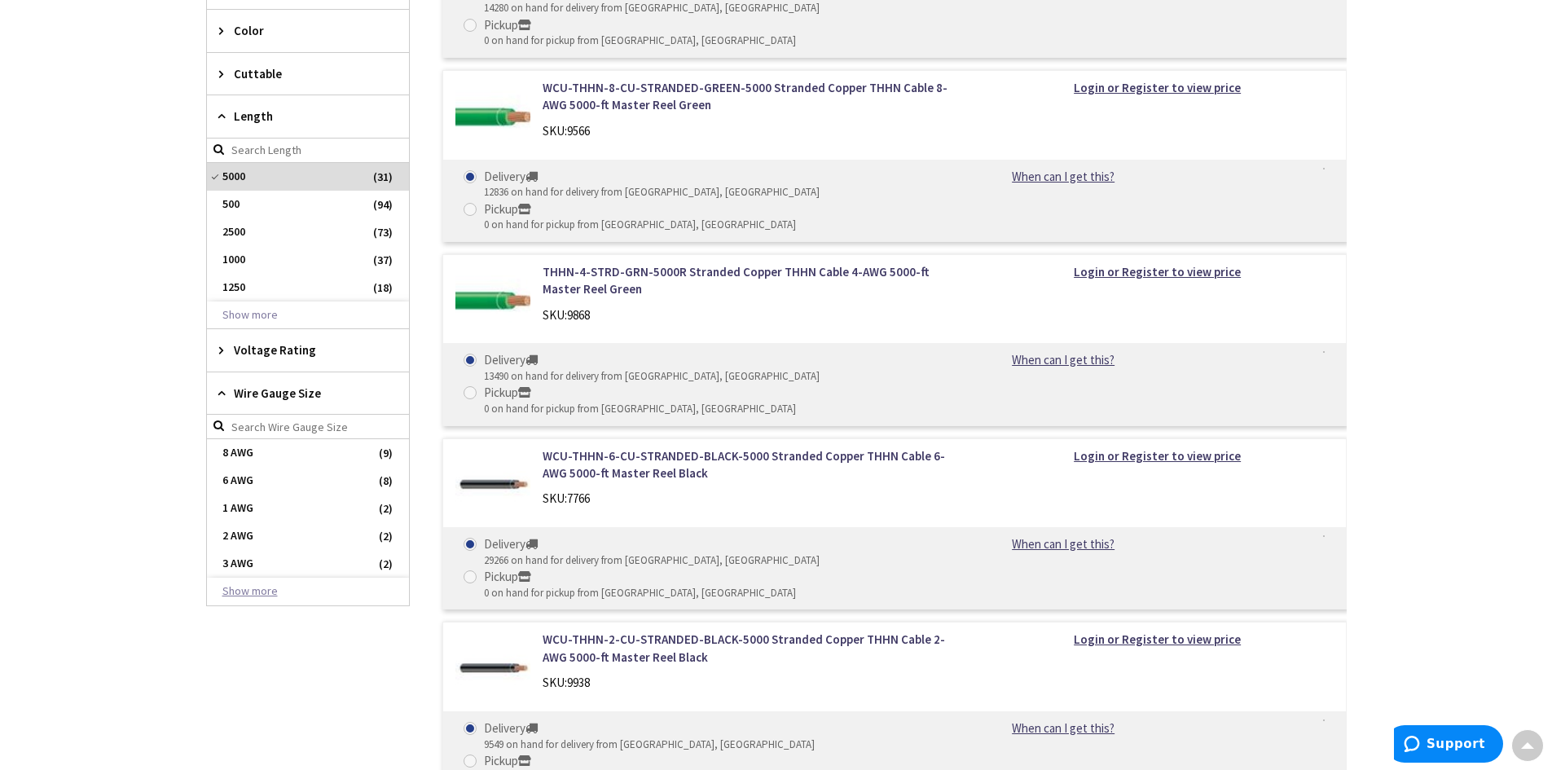
click at [280, 590] on button "Show more" at bounding box center [308, 591] width 202 height 28
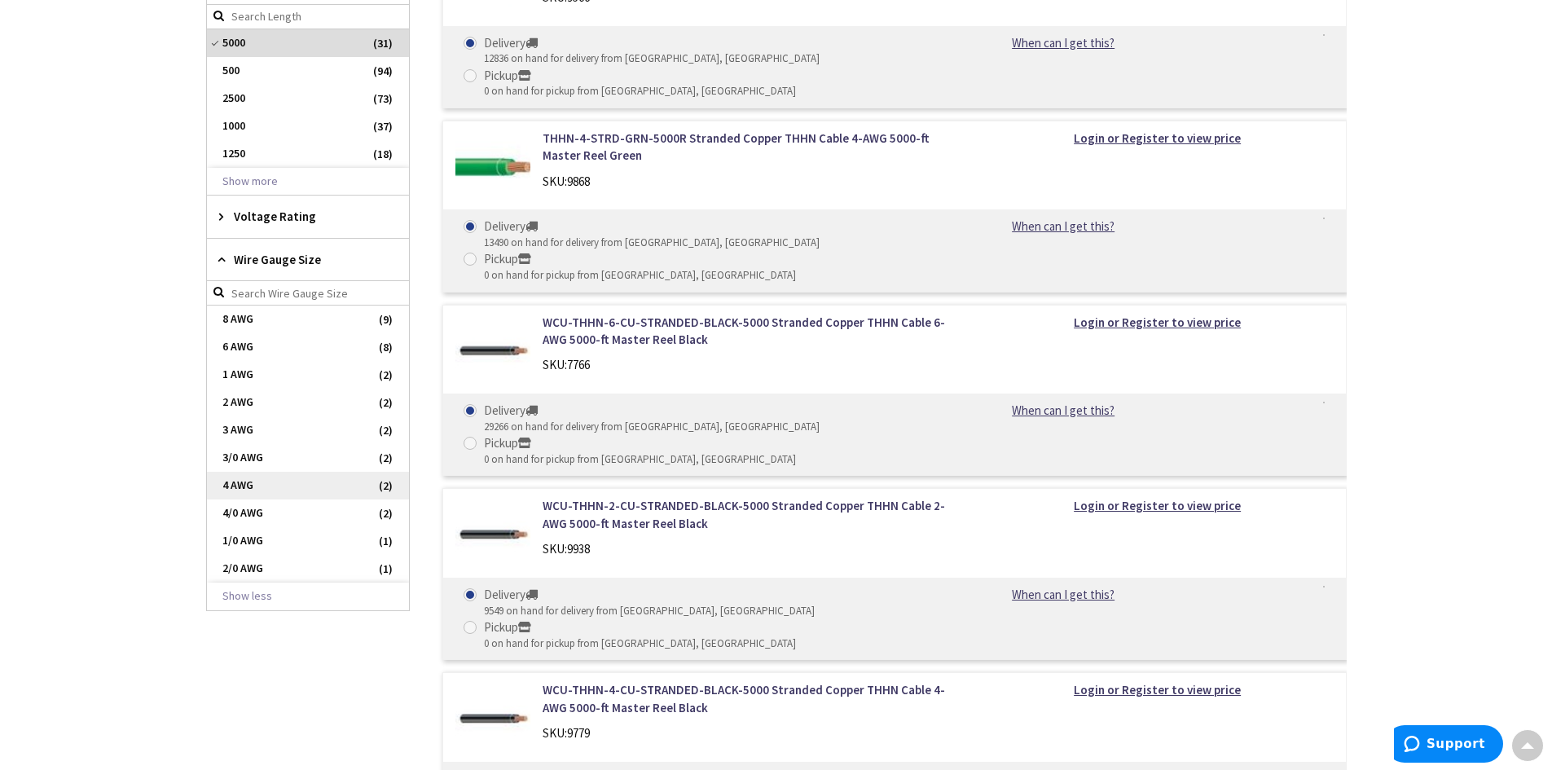
scroll to position [997, 0]
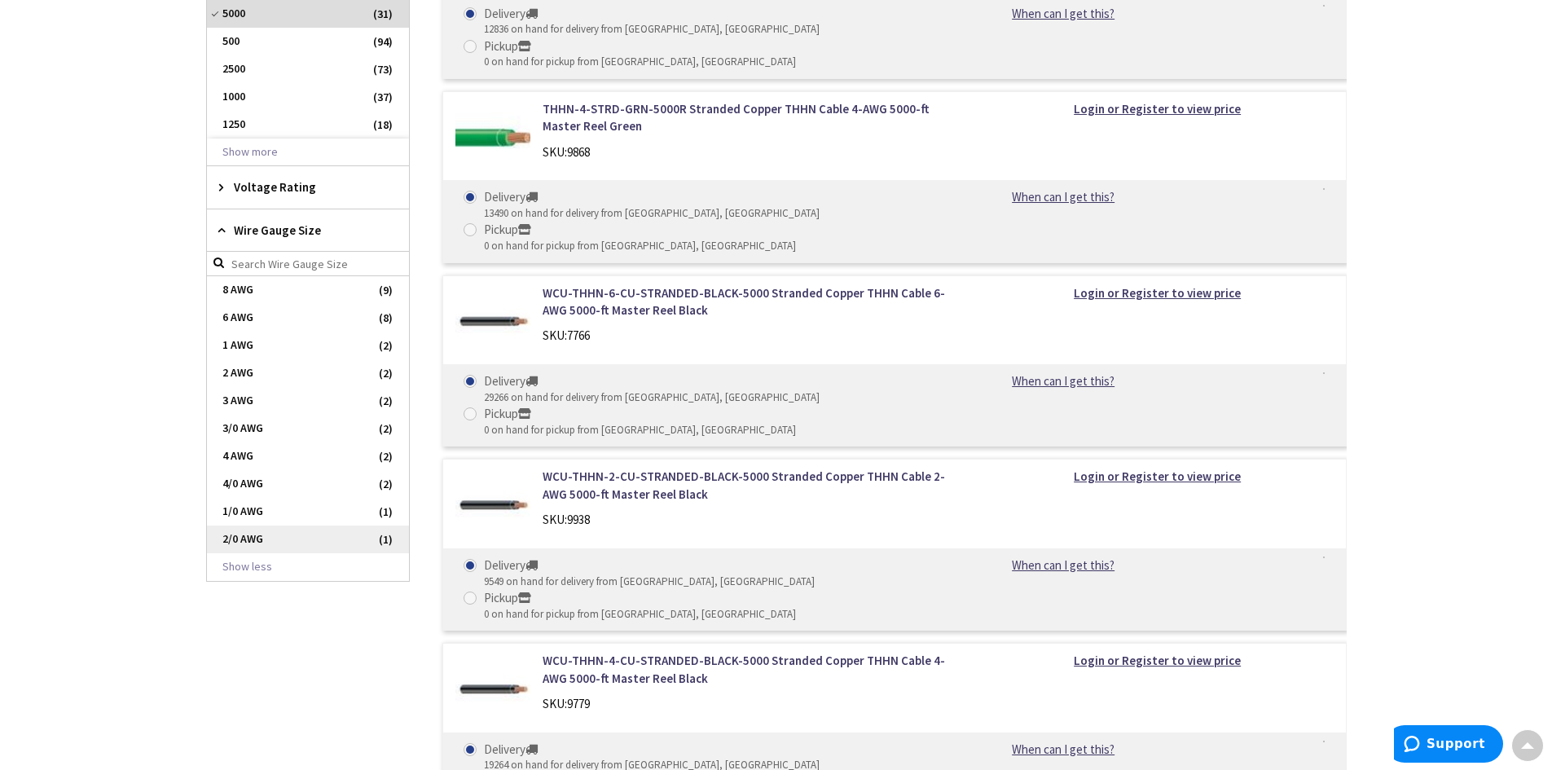
click at [261, 539] on span "2/0 AWG" at bounding box center [308, 539] width 202 height 28
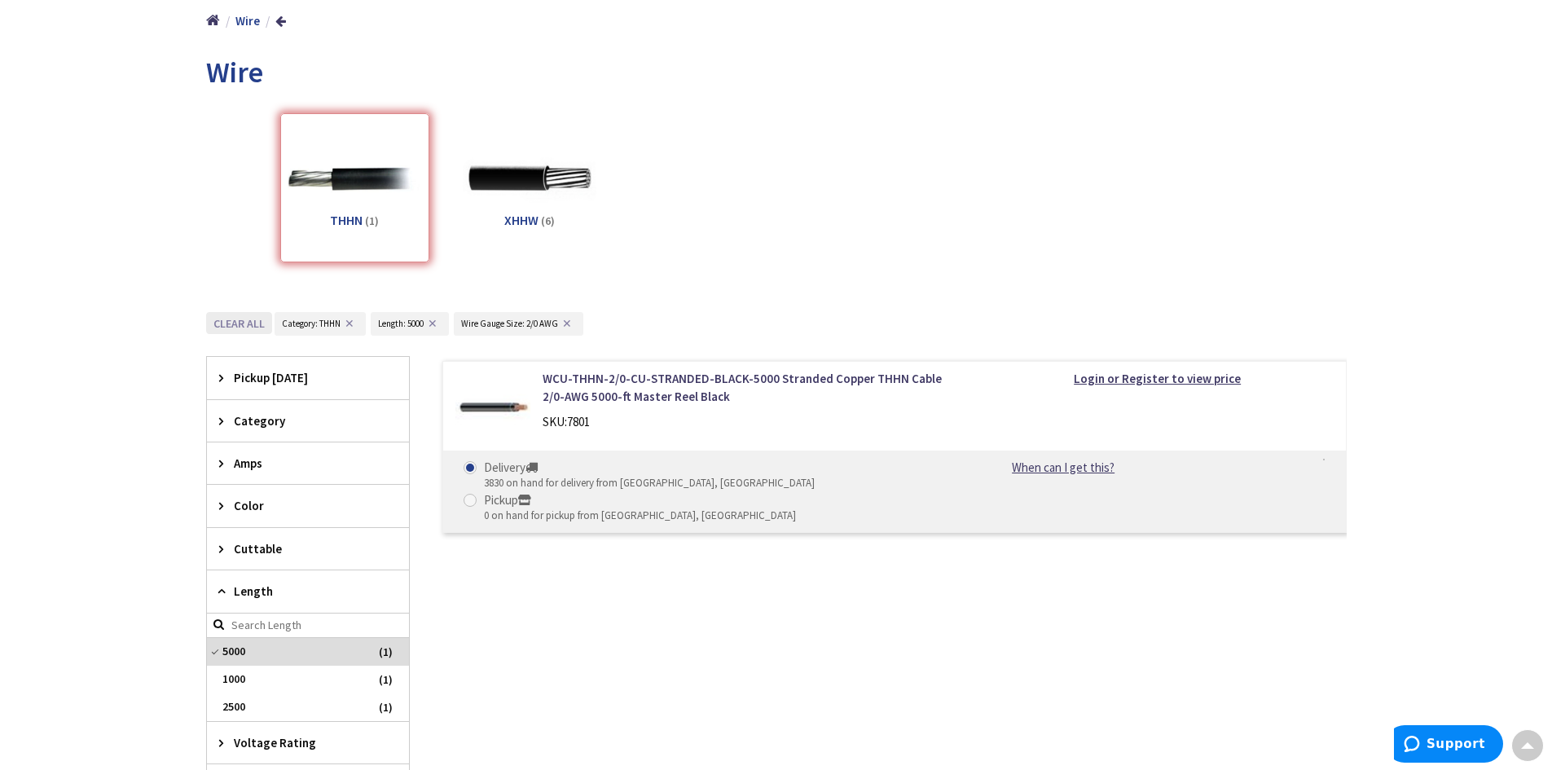
scroll to position [0, 0]
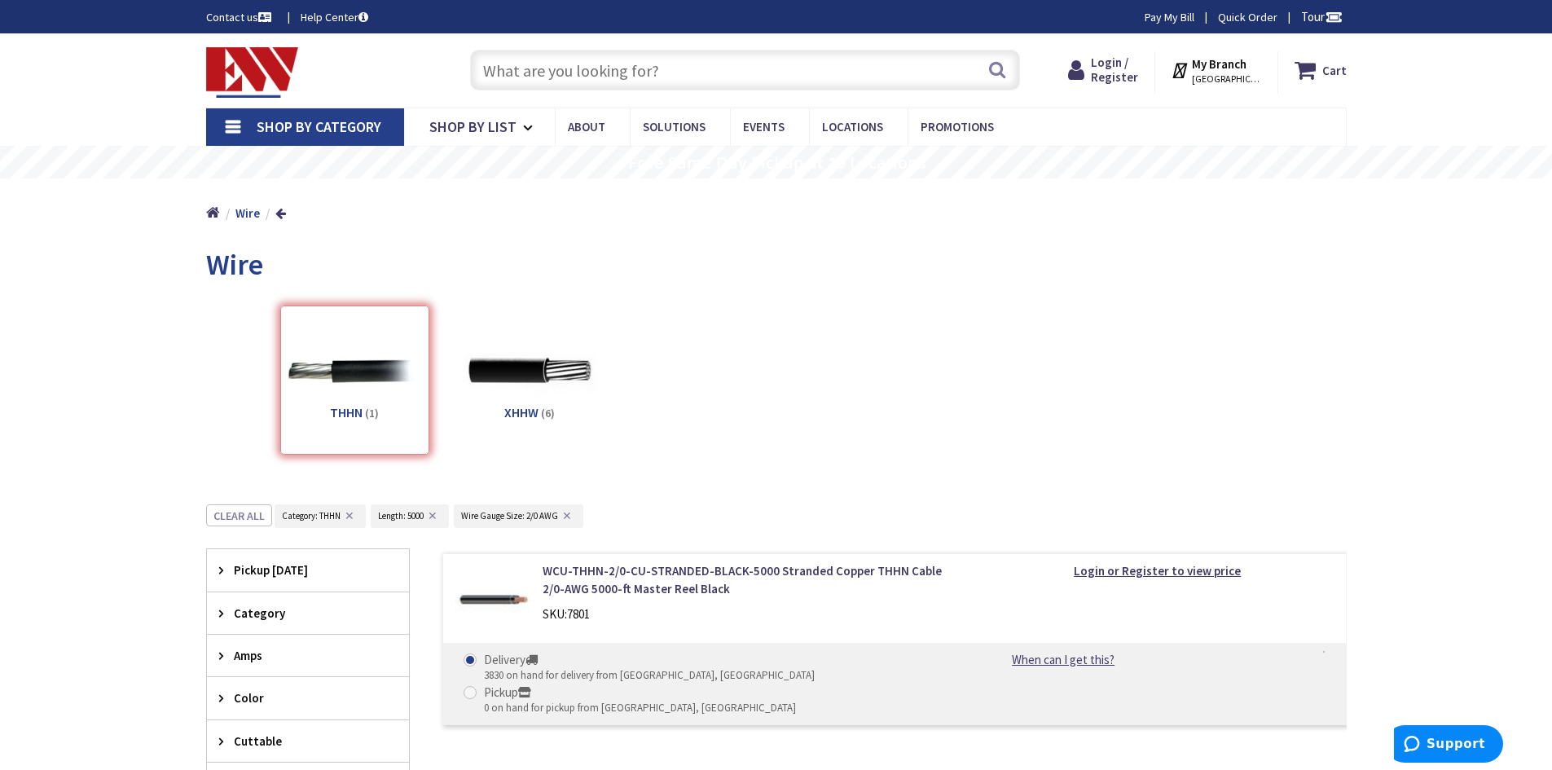
click at [246, 74] on img at bounding box center [252, 72] width 93 height 50
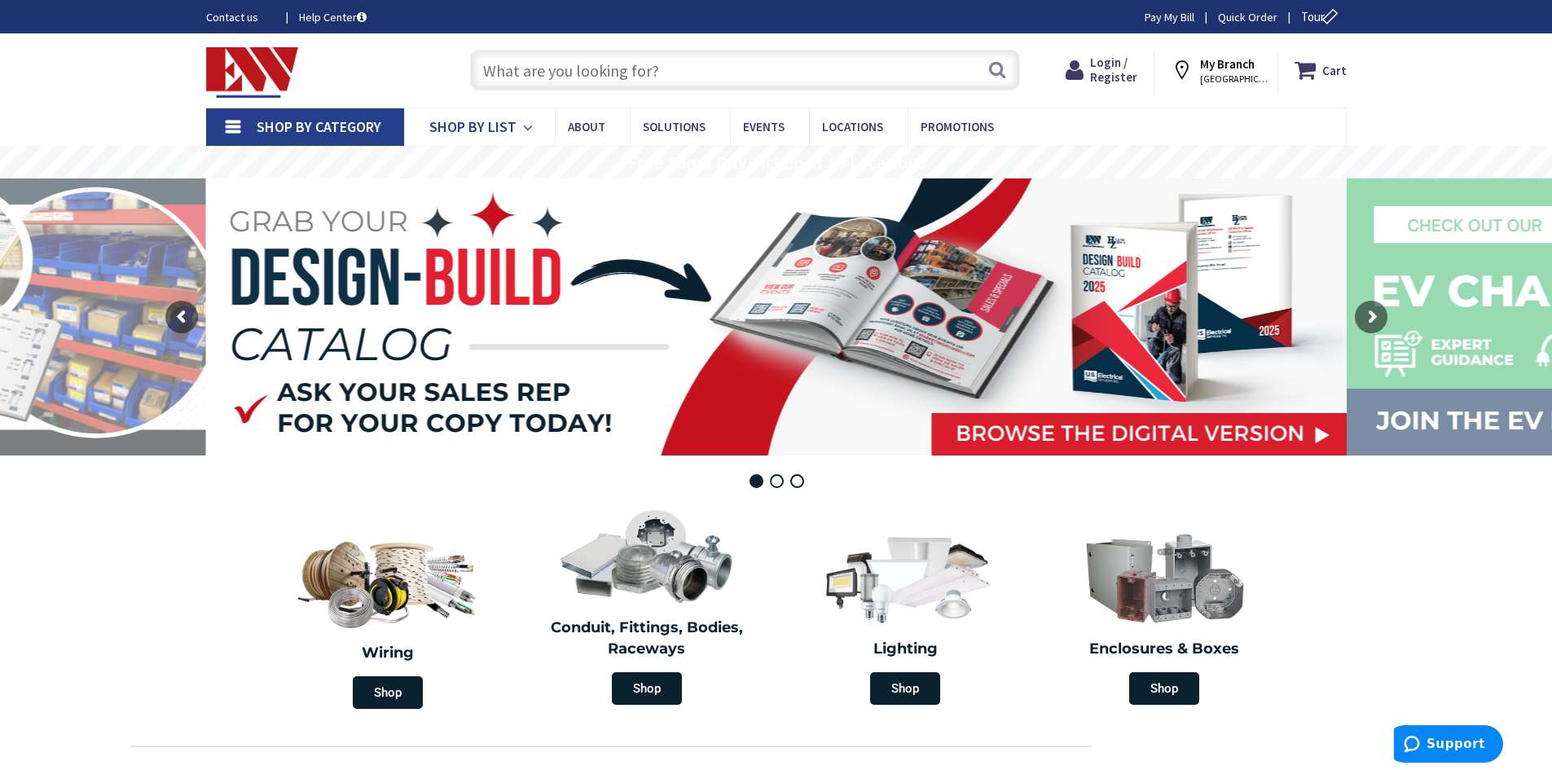
click at [524, 135] on icon at bounding box center [530, 128] width 15 height 36
click at [533, 131] on icon at bounding box center [530, 128] width 15 height 36
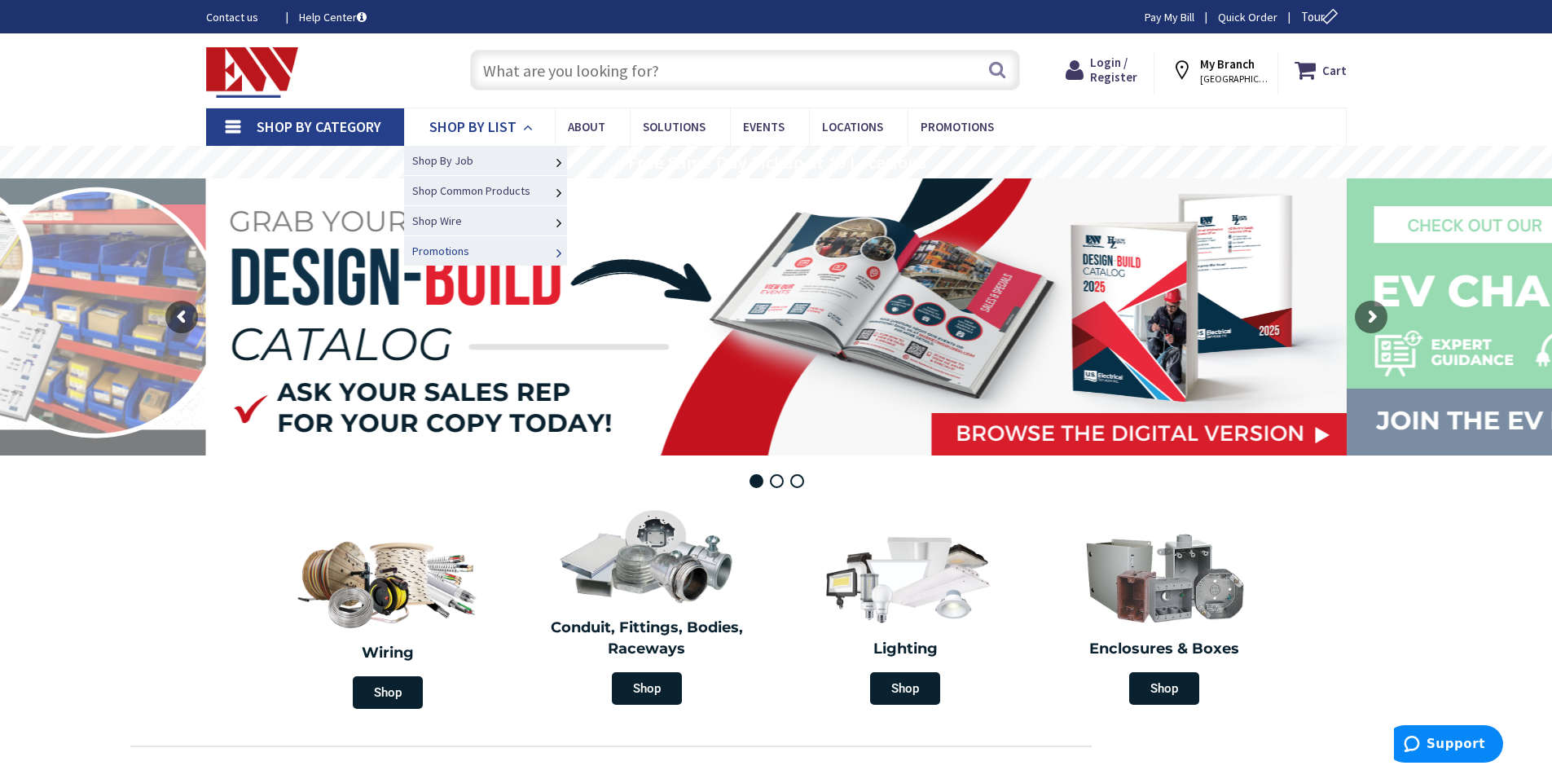
click at [551, 251] on icon at bounding box center [559, 253] width 16 height 36
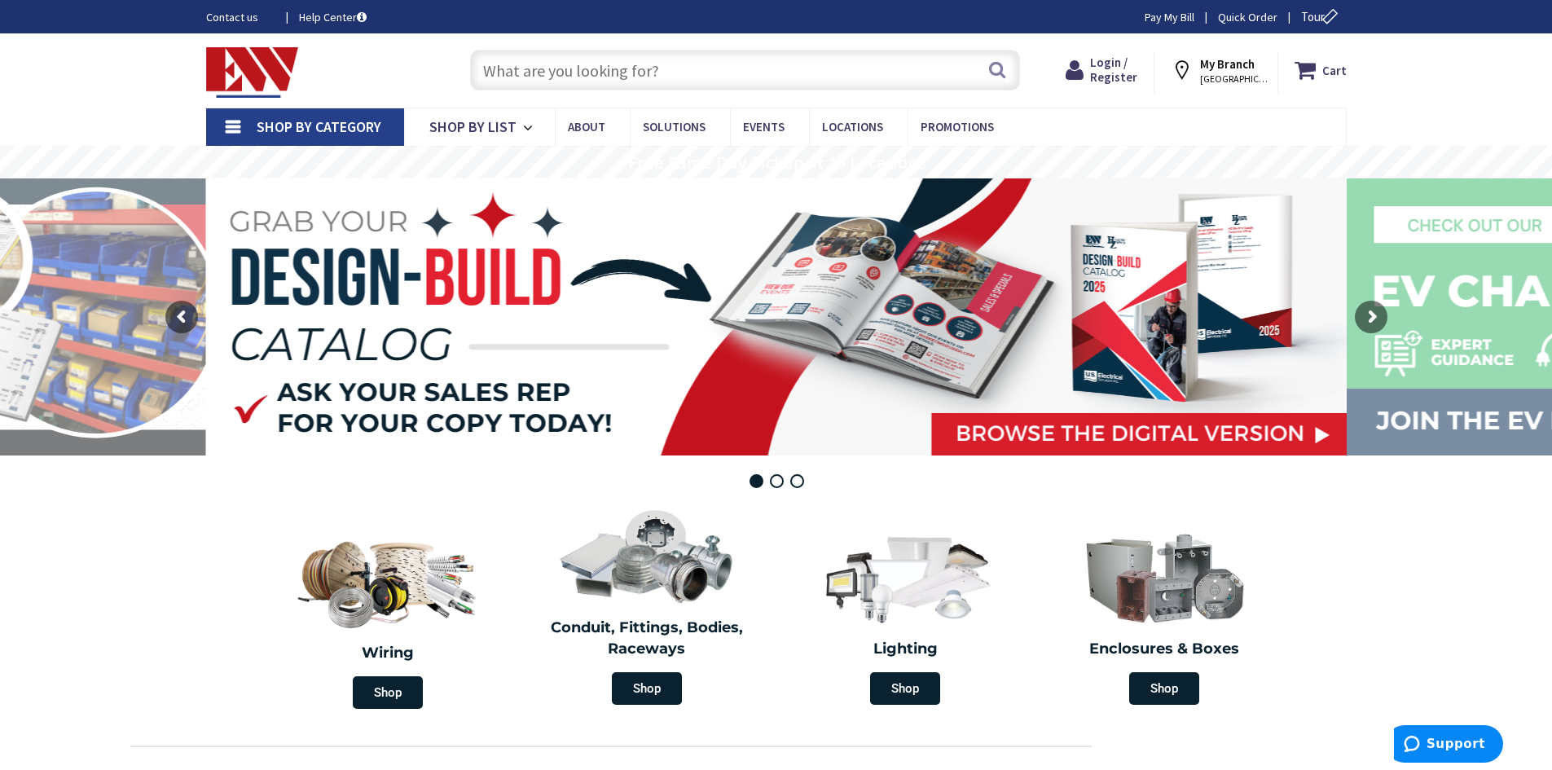
click at [143, 70] on div "Skip to Content Toggle Nav Search Cart My Cart Close" at bounding box center [776, 70] width 1552 height 74
click at [922, 678] on span "Shop" at bounding box center [905, 688] width 70 height 33
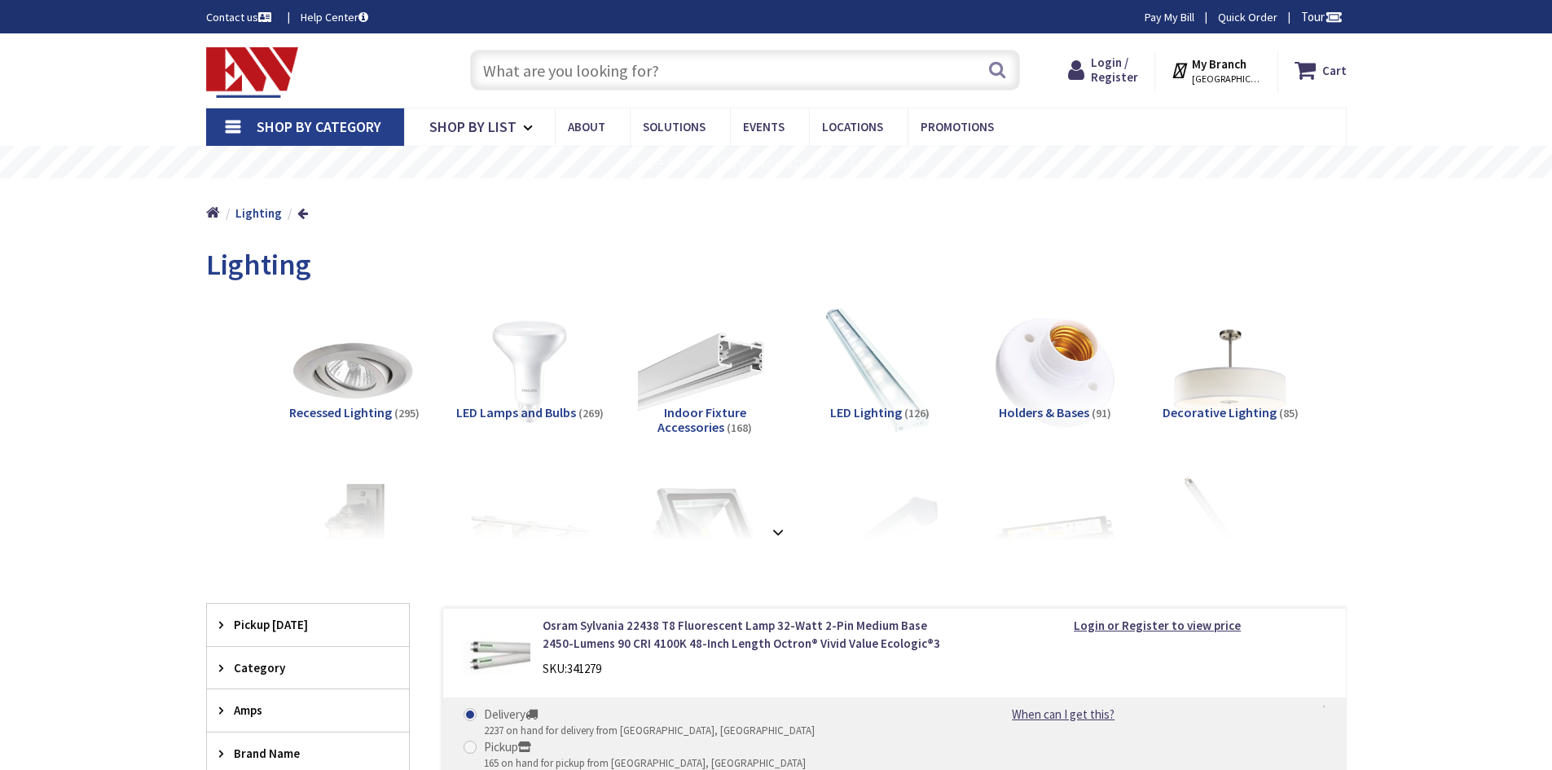
click at [624, 65] on input "text" at bounding box center [745, 70] width 550 height 41
click at [858, 374] on img at bounding box center [878, 370] width 147 height 147
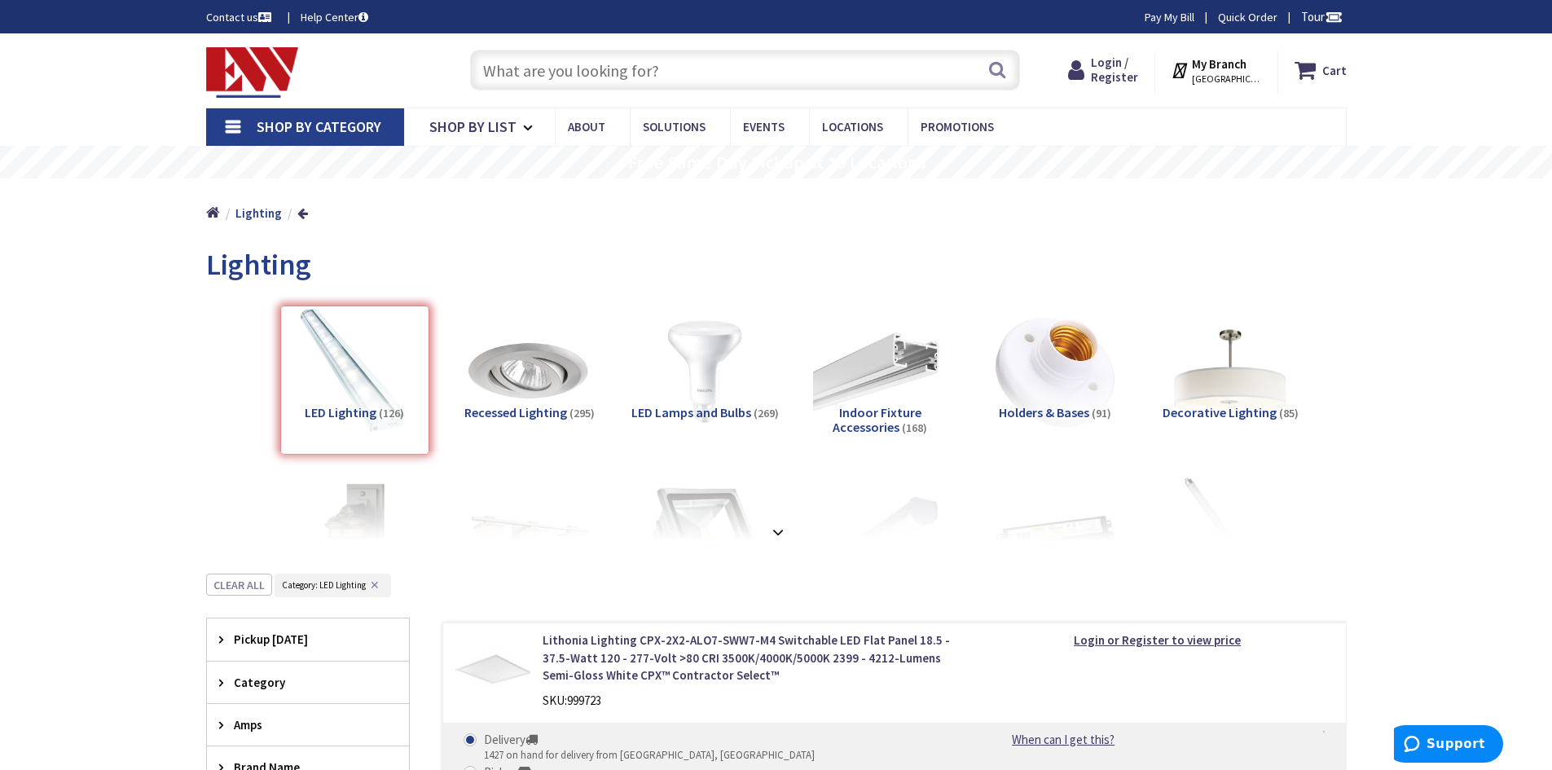
scroll to position [573, 0]
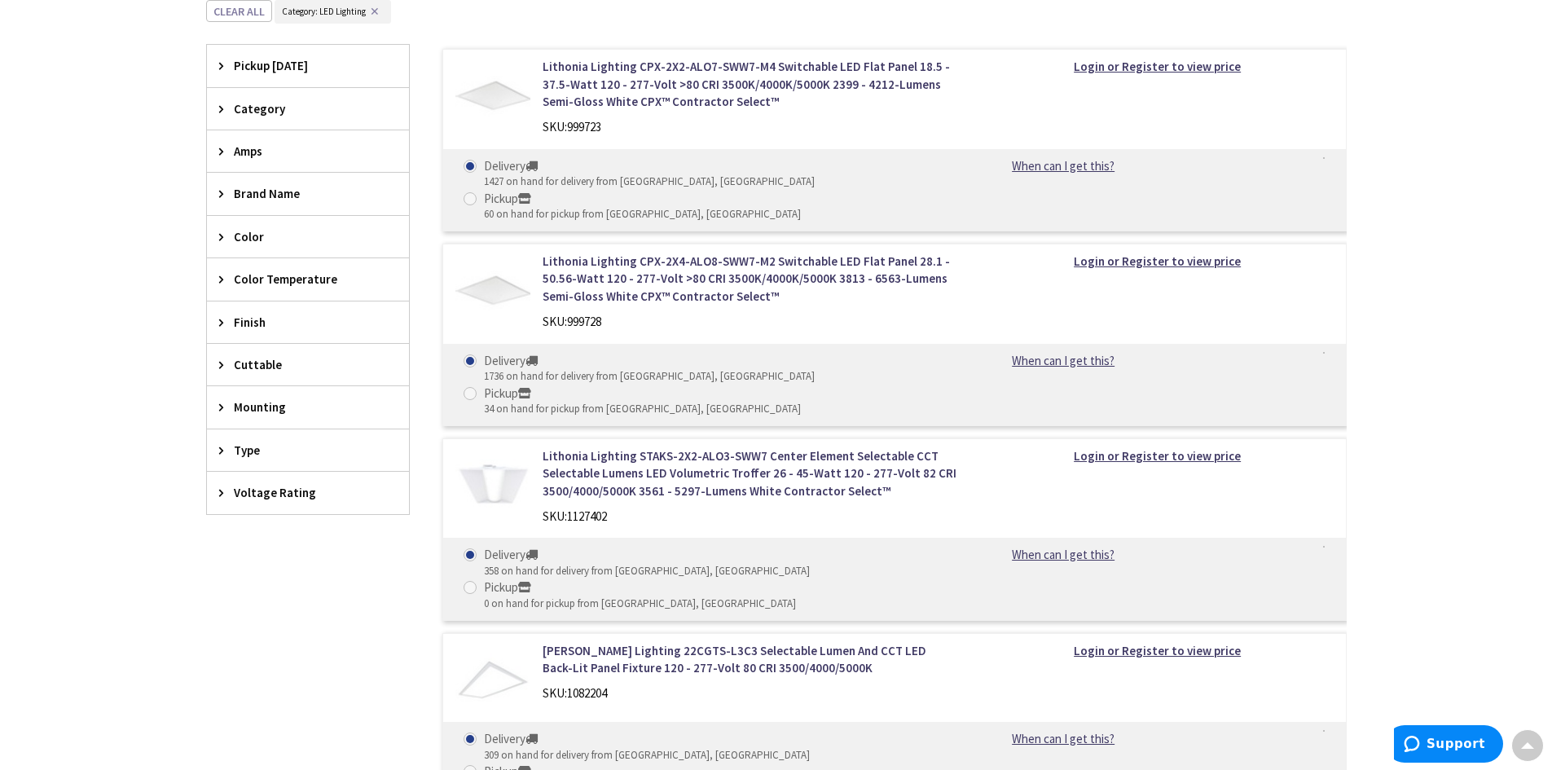
click at [220, 193] on icon at bounding box center [225, 193] width 12 height 12
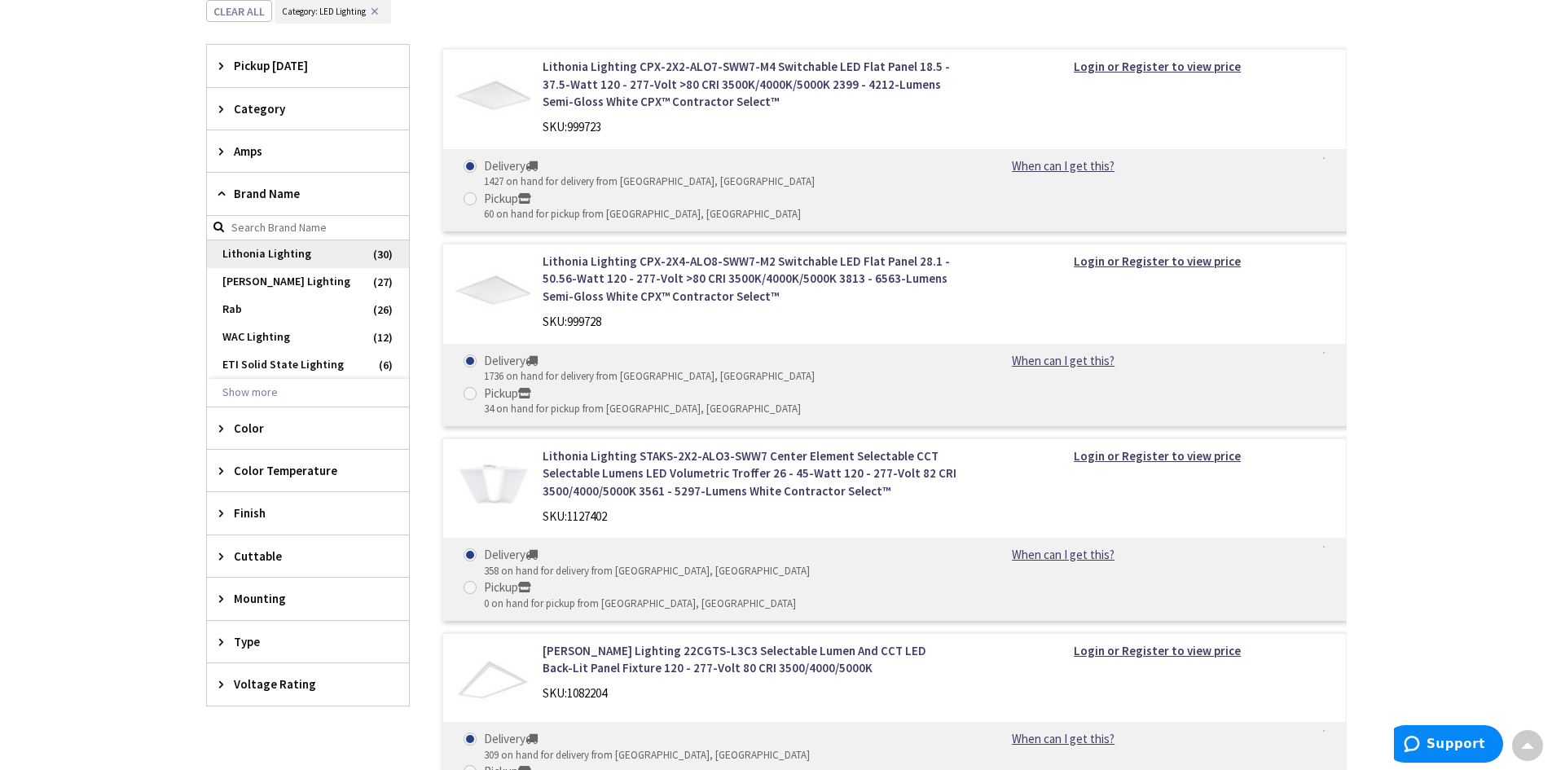
click at [258, 256] on span "Lithonia Lighting" at bounding box center [308, 254] width 202 height 28
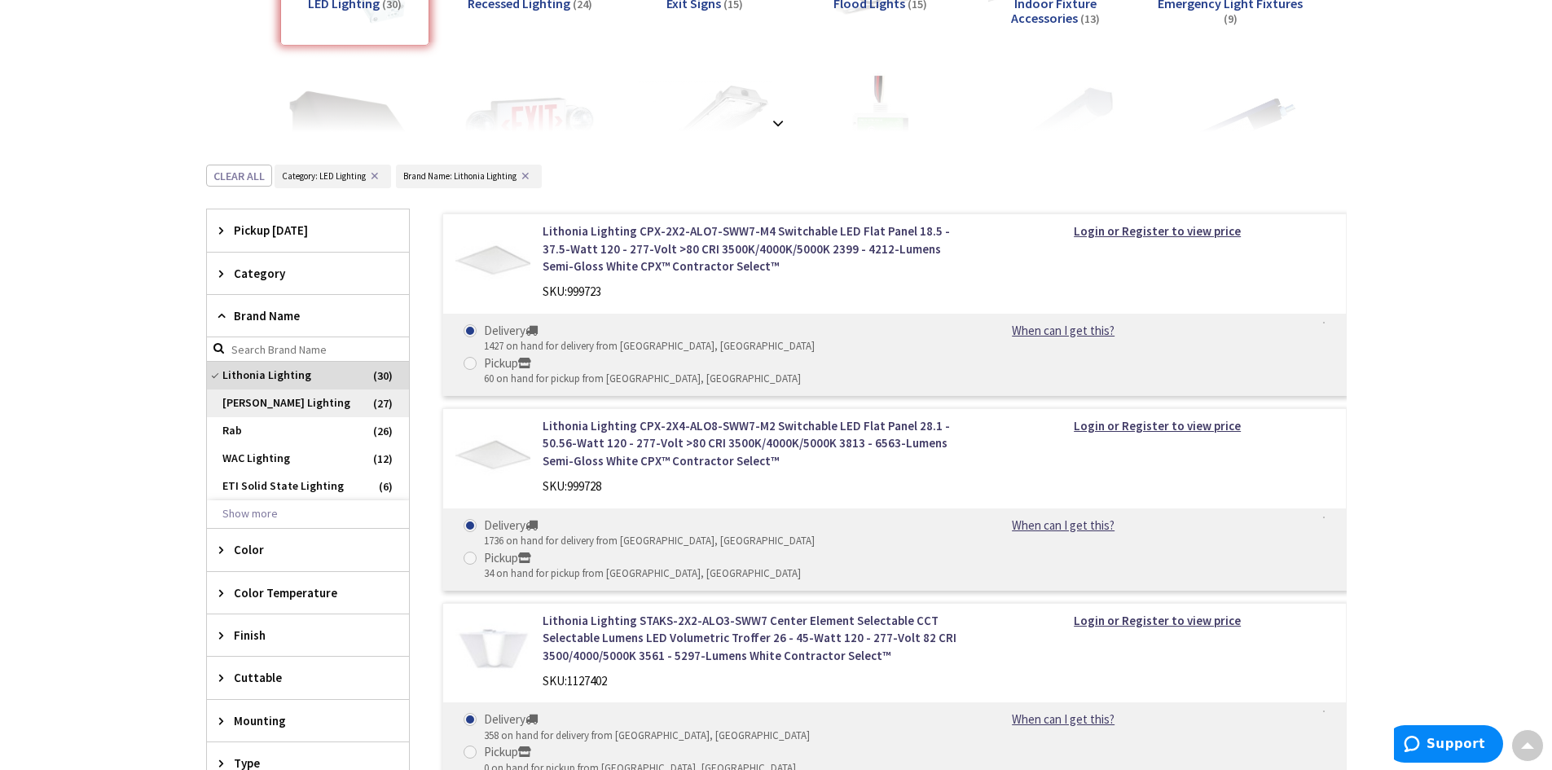
scroll to position [410, 0]
click at [208, 272] on div "Category" at bounding box center [308, 272] width 202 height 42
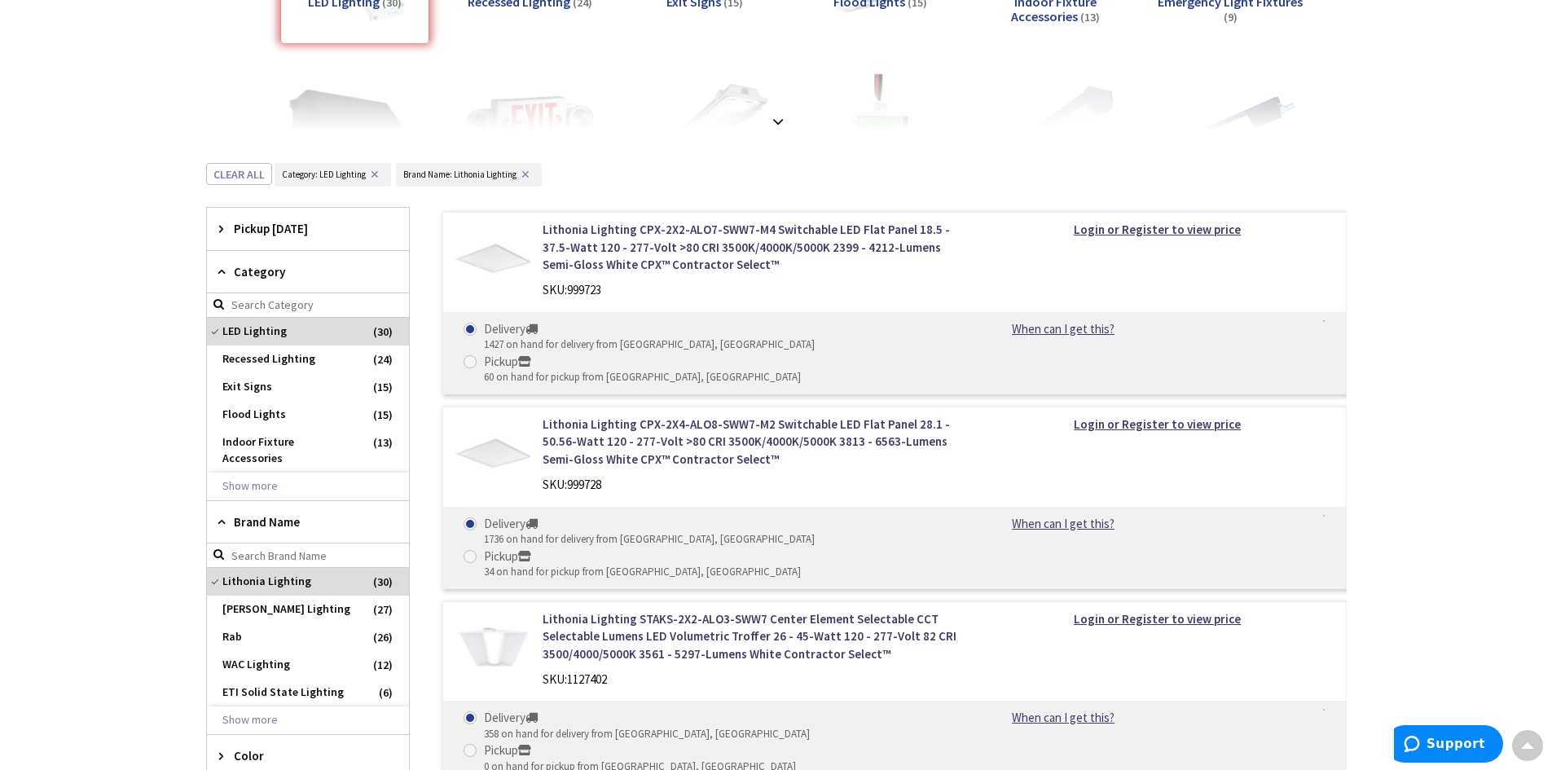
click at [234, 276] on span "Category" at bounding box center [300, 271] width 133 height 17
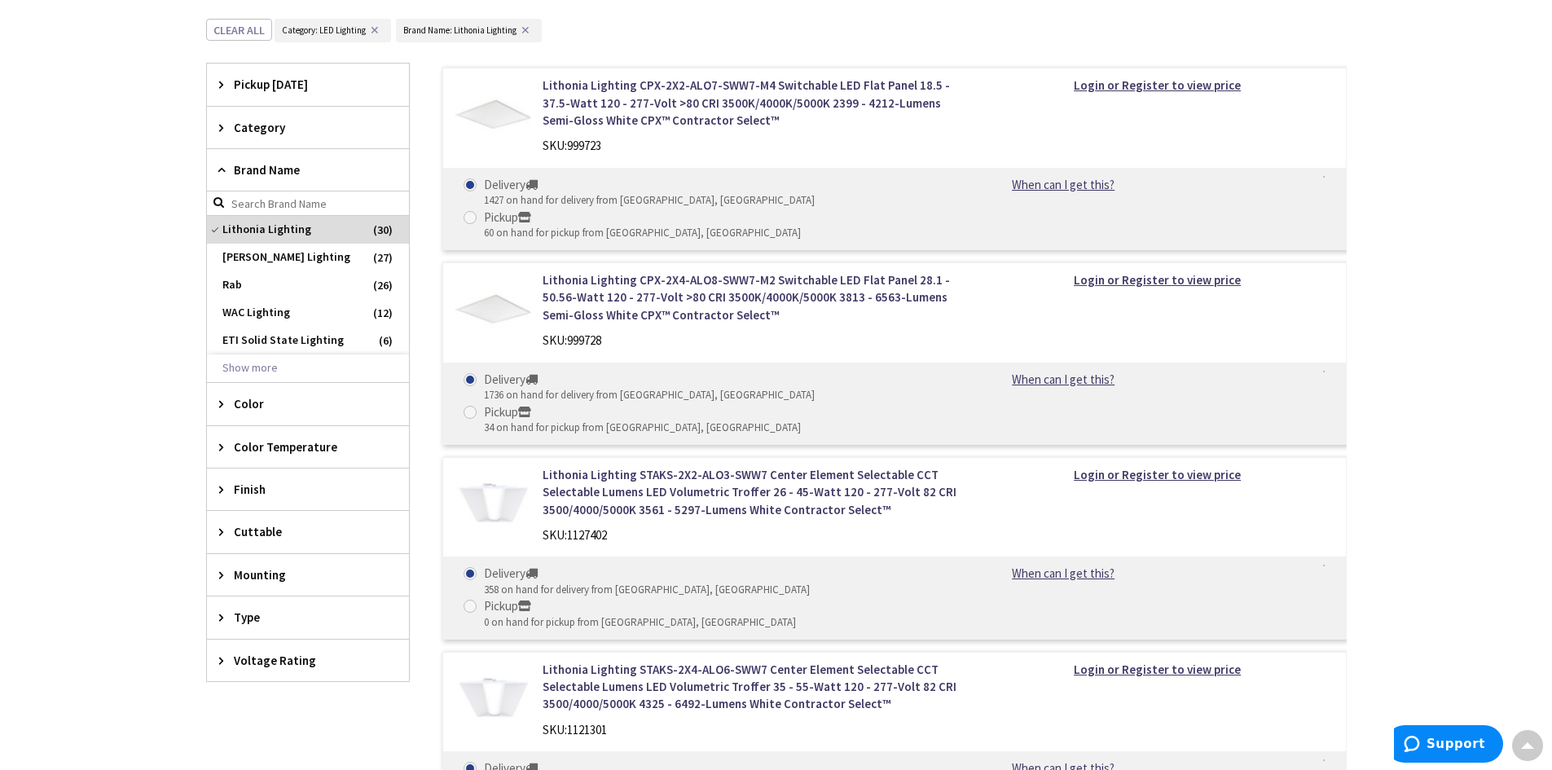
scroll to position [573, 0]
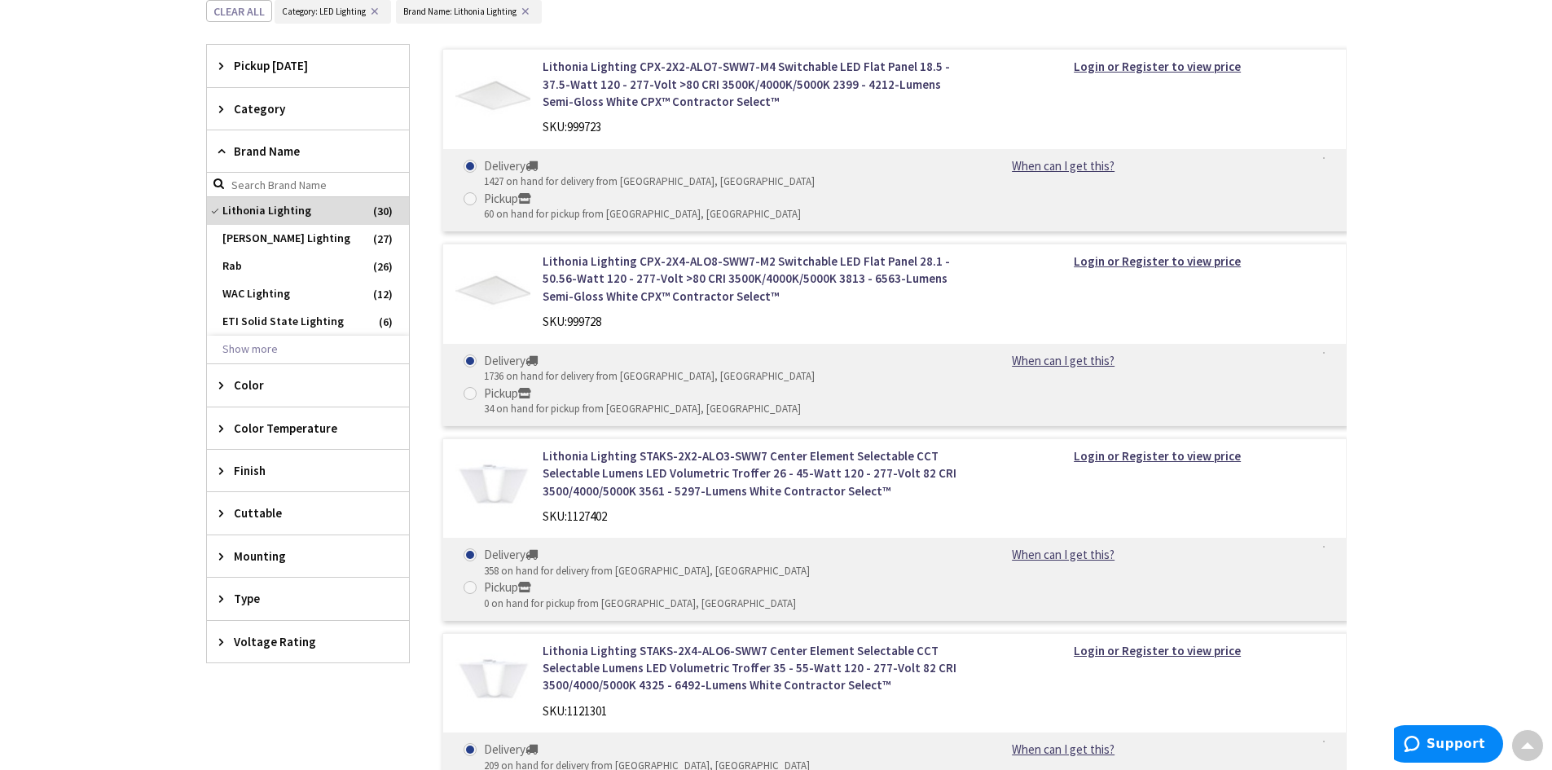
click at [219, 384] on icon at bounding box center [225, 385] width 12 height 12
click at [227, 468] on icon at bounding box center [225, 470] width 12 height 12
click at [223, 468] on icon at bounding box center [225, 470] width 12 height 12
click at [219, 596] on icon at bounding box center [225, 598] width 12 height 12
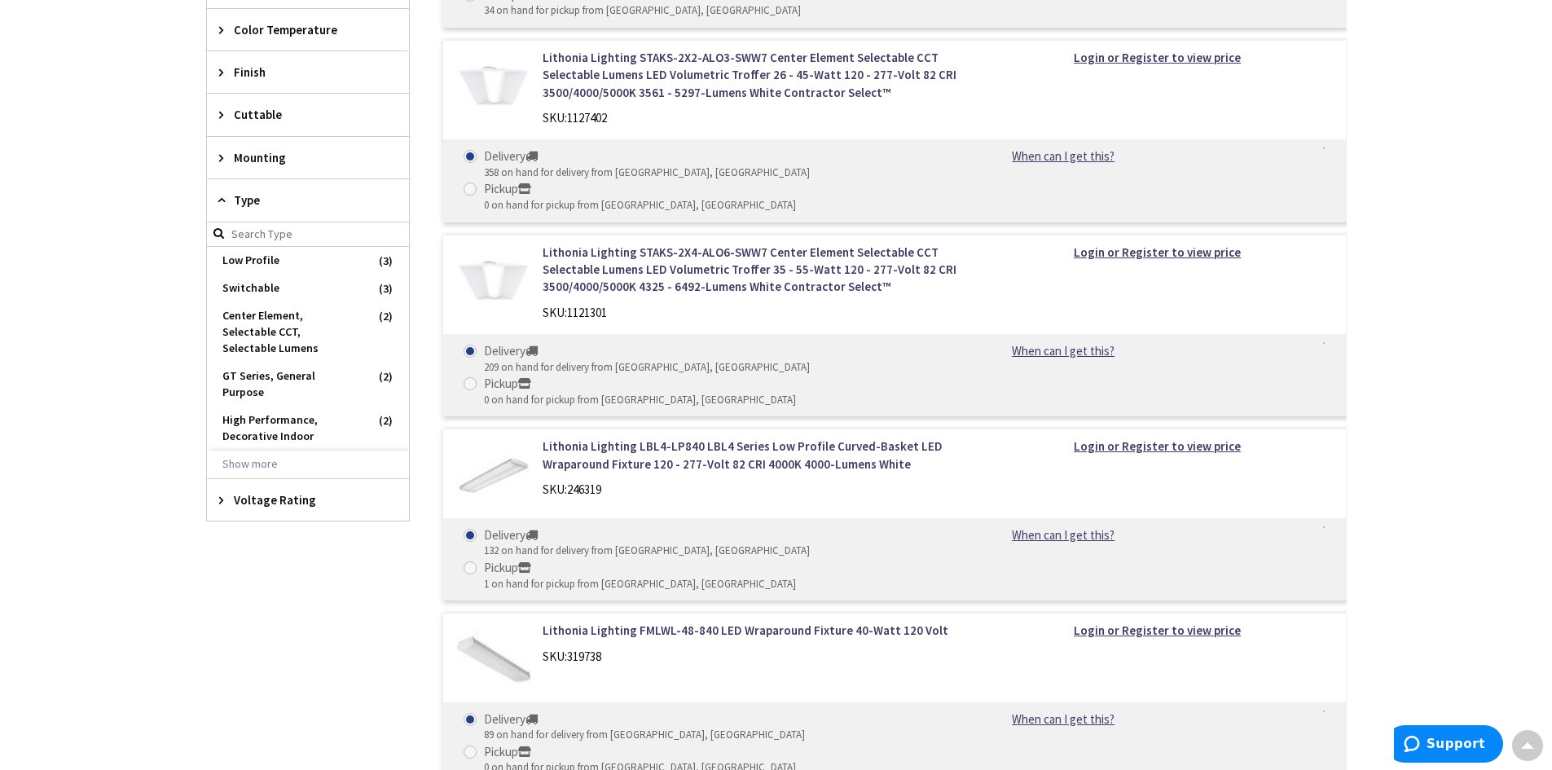
scroll to position [981, 0]
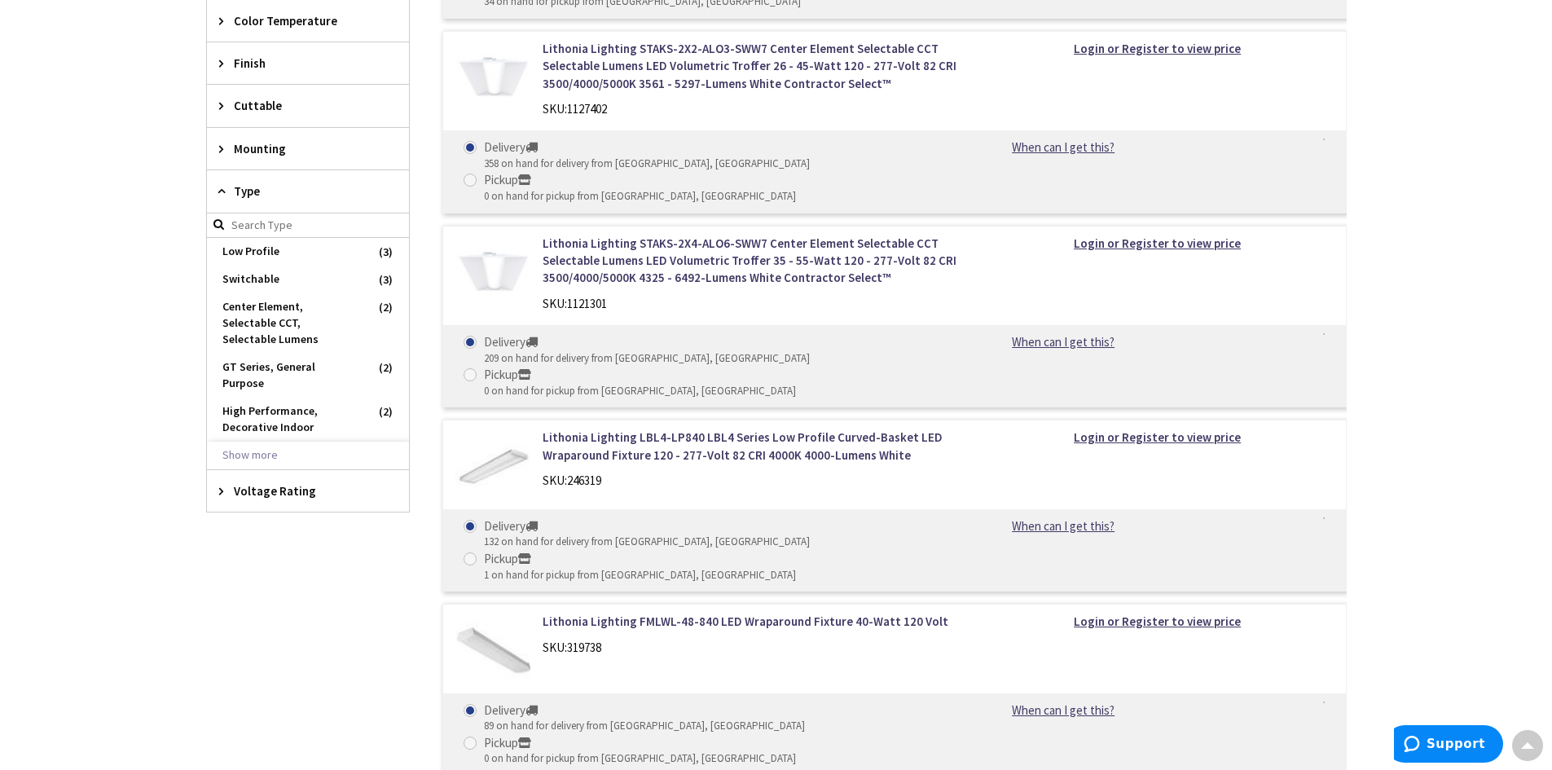
drag, startPoint x: 295, startPoint y: 625, endPoint x: 218, endPoint y: 480, distance: 164.7
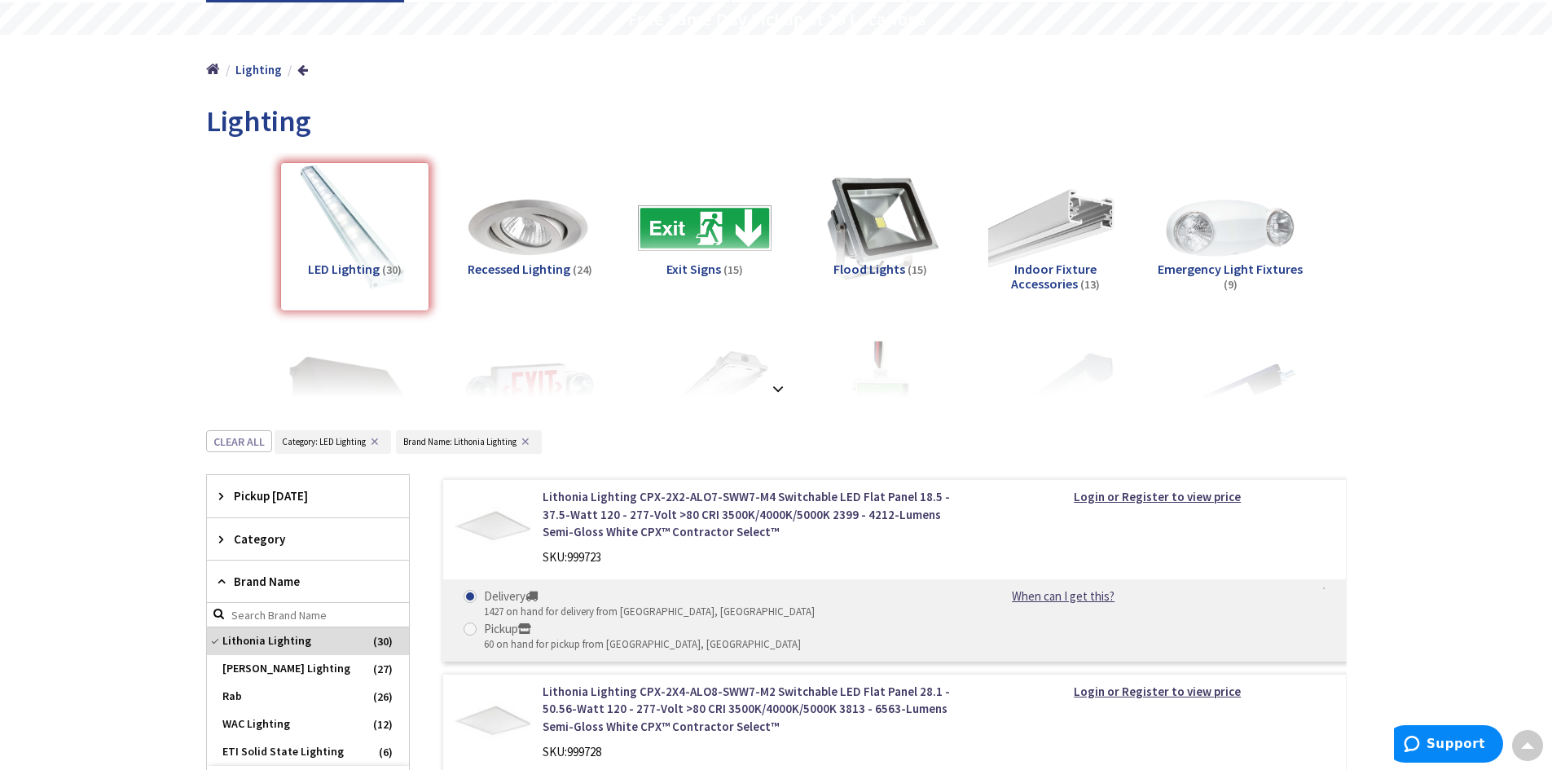
scroll to position [0, 0]
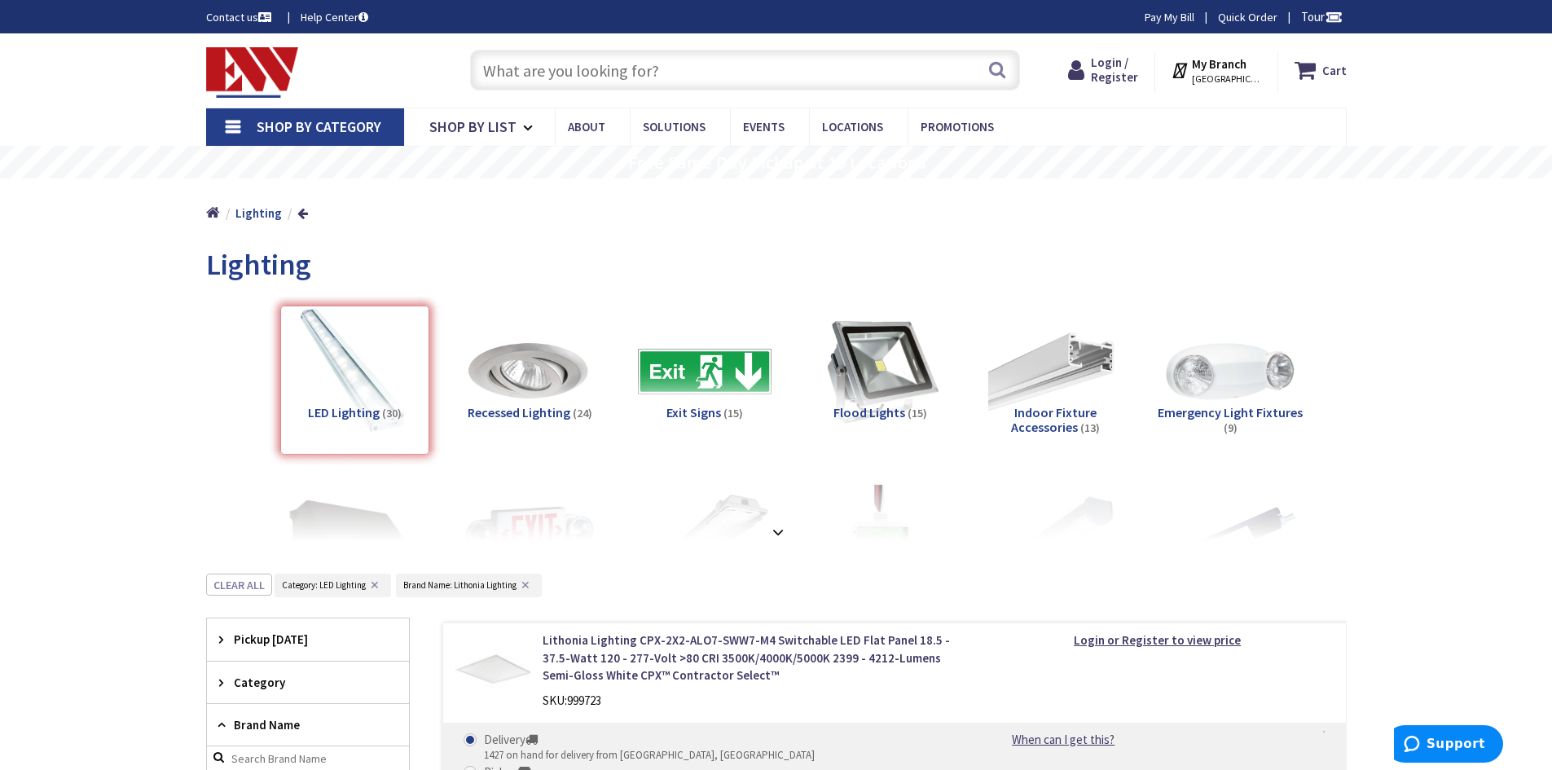
click at [245, 75] on img at bounding box center [252, 72] width 93 height 50
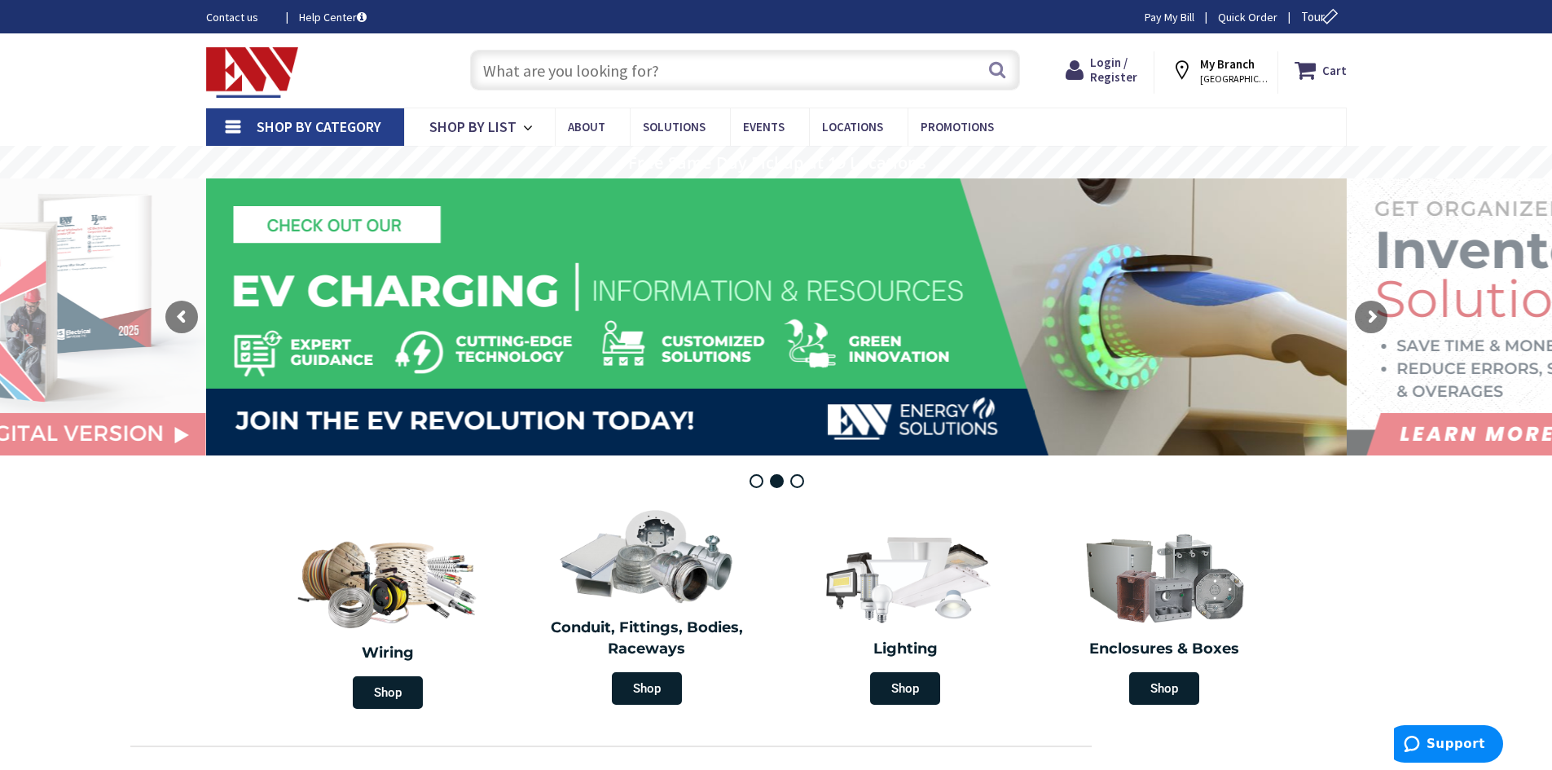
click at [627, 72] on input "text" at bounding box center [745, 70] width 550 height 41
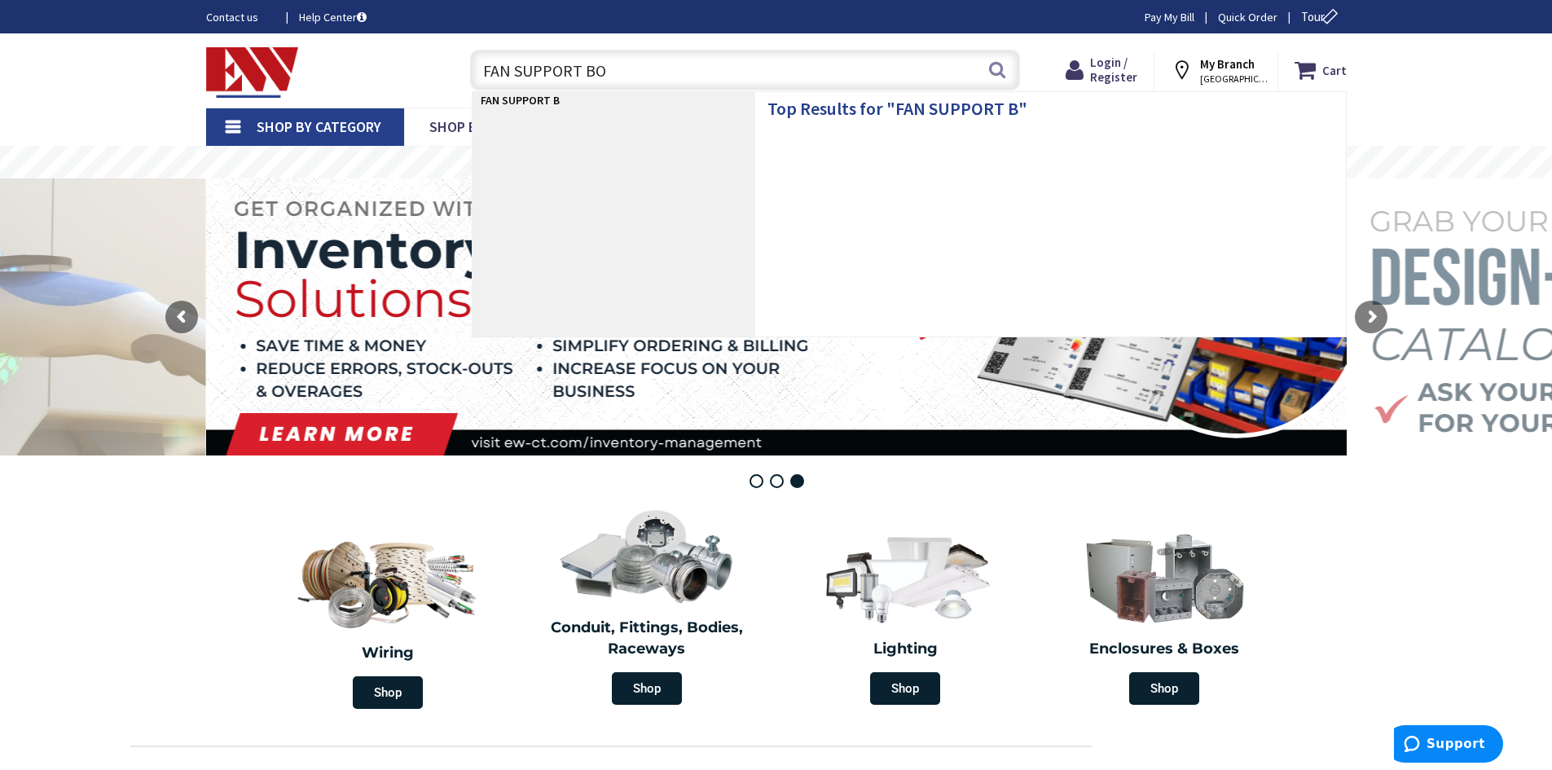
type input "FAN SUPPORT BOX"
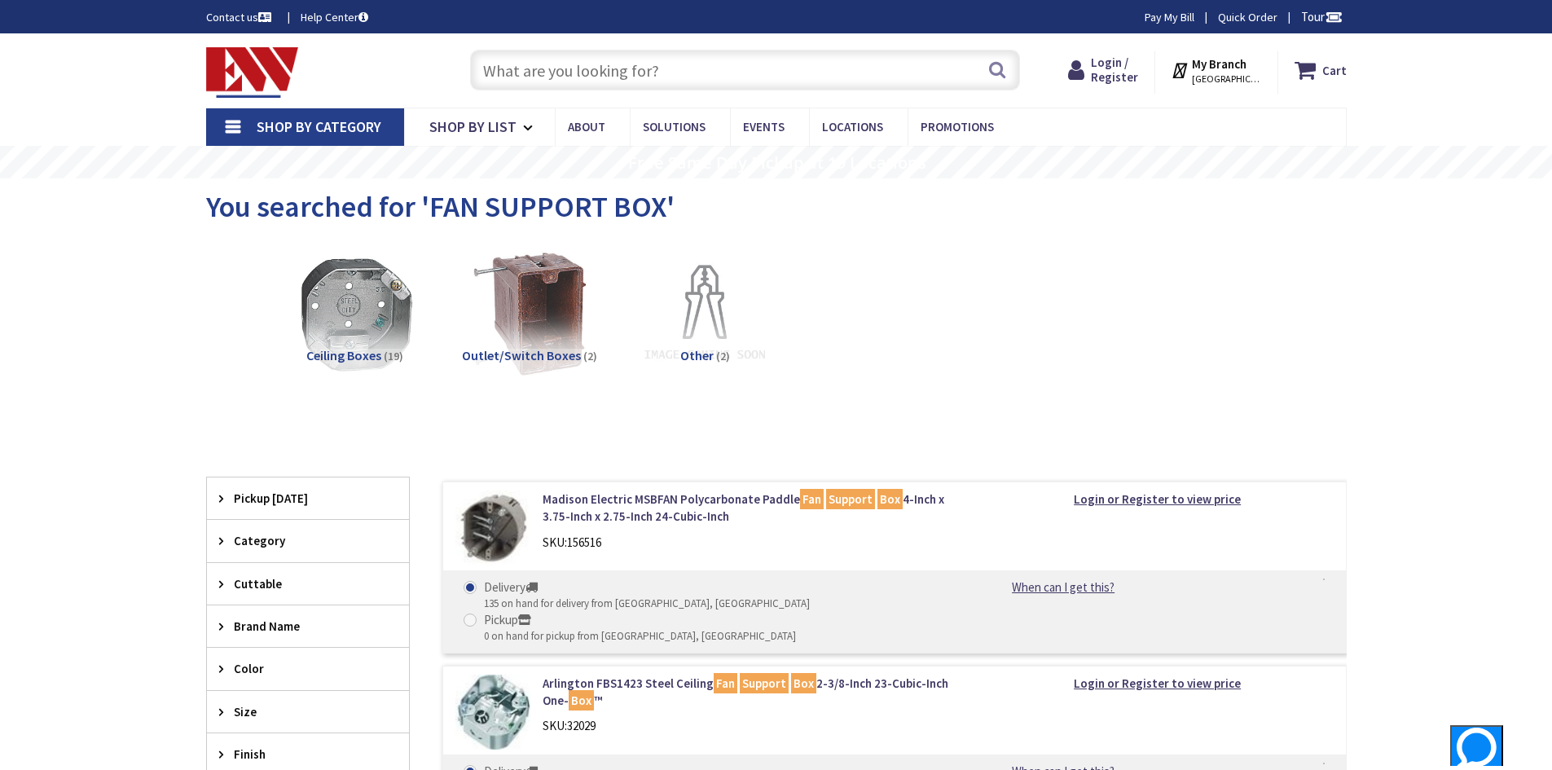
click at [592, 80] on input "text" at bounding box center [745, 70] width 550 height 41
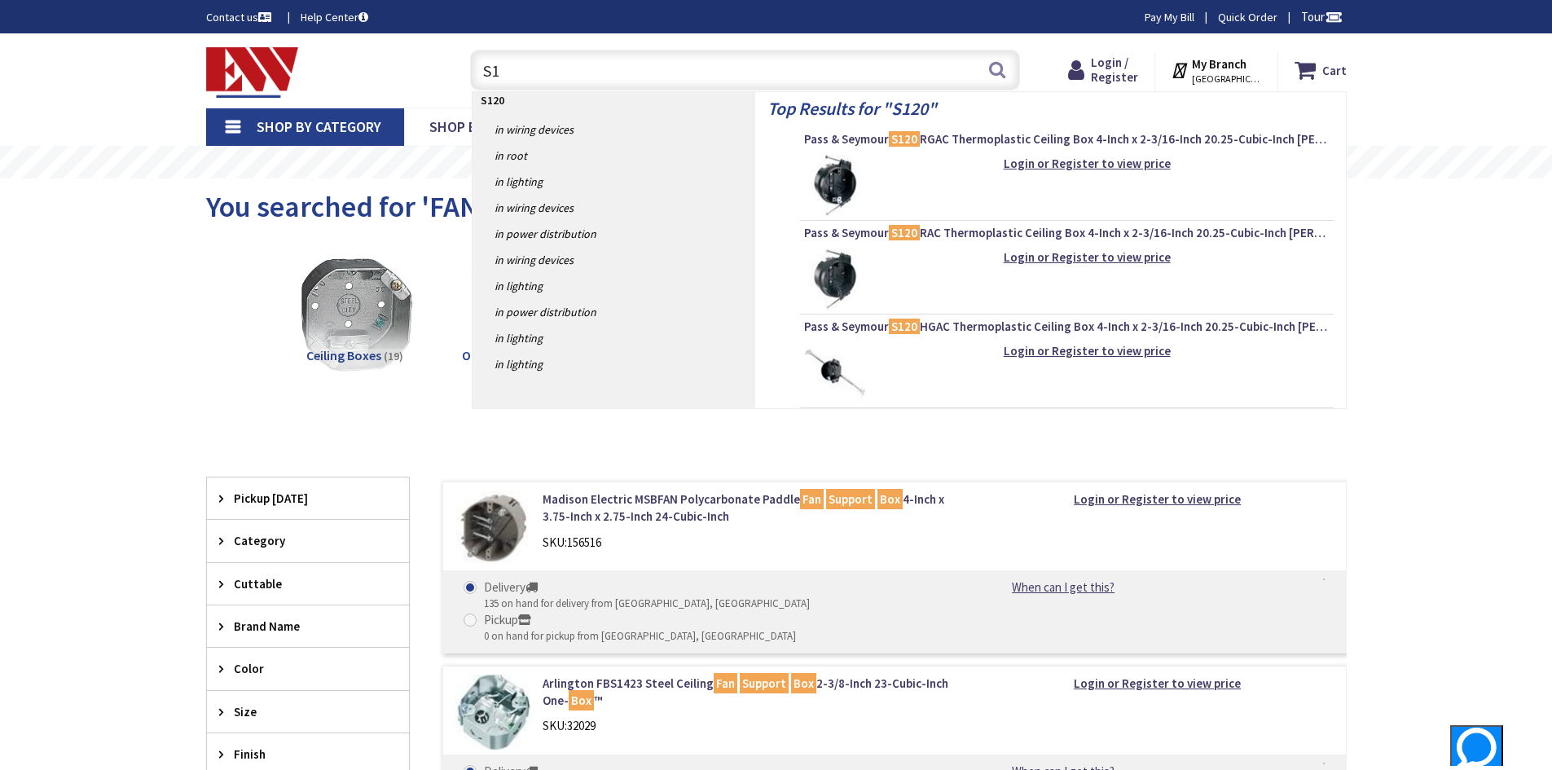
type input "S"
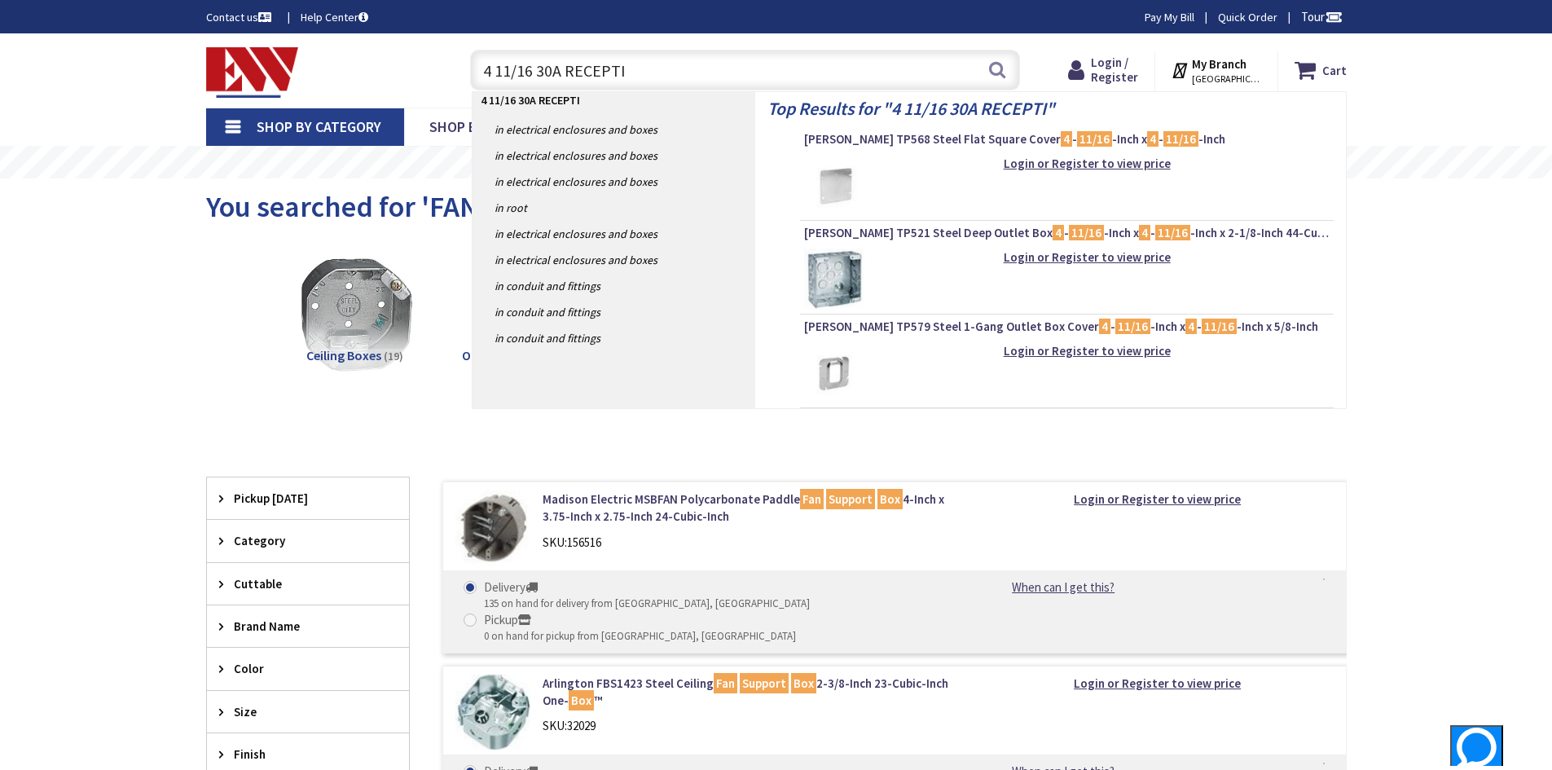
type input "4 11/16 30A RECEPT"
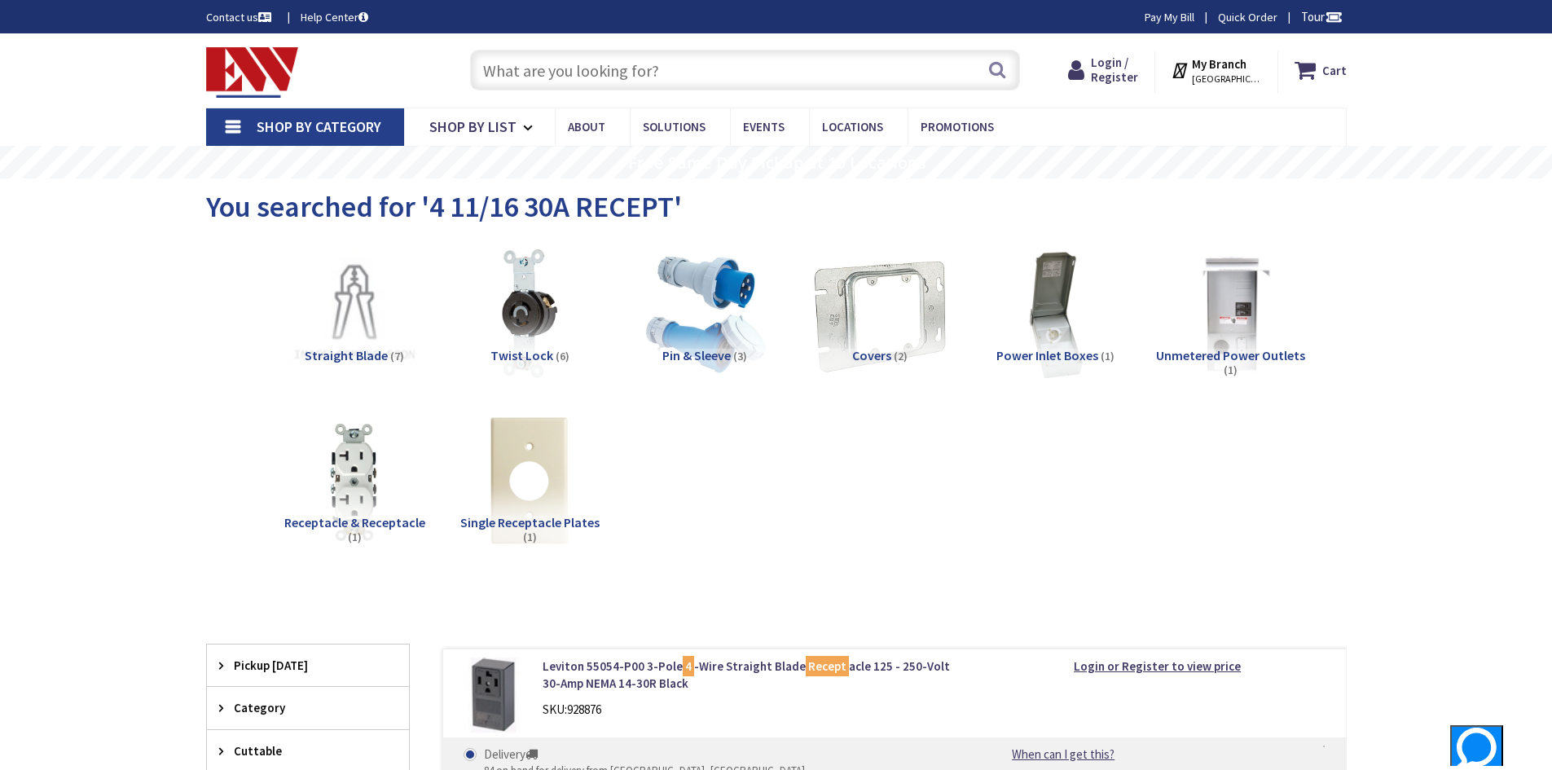
click at [878, 344] on img at bounding box center [878, 313] width 147 height 147
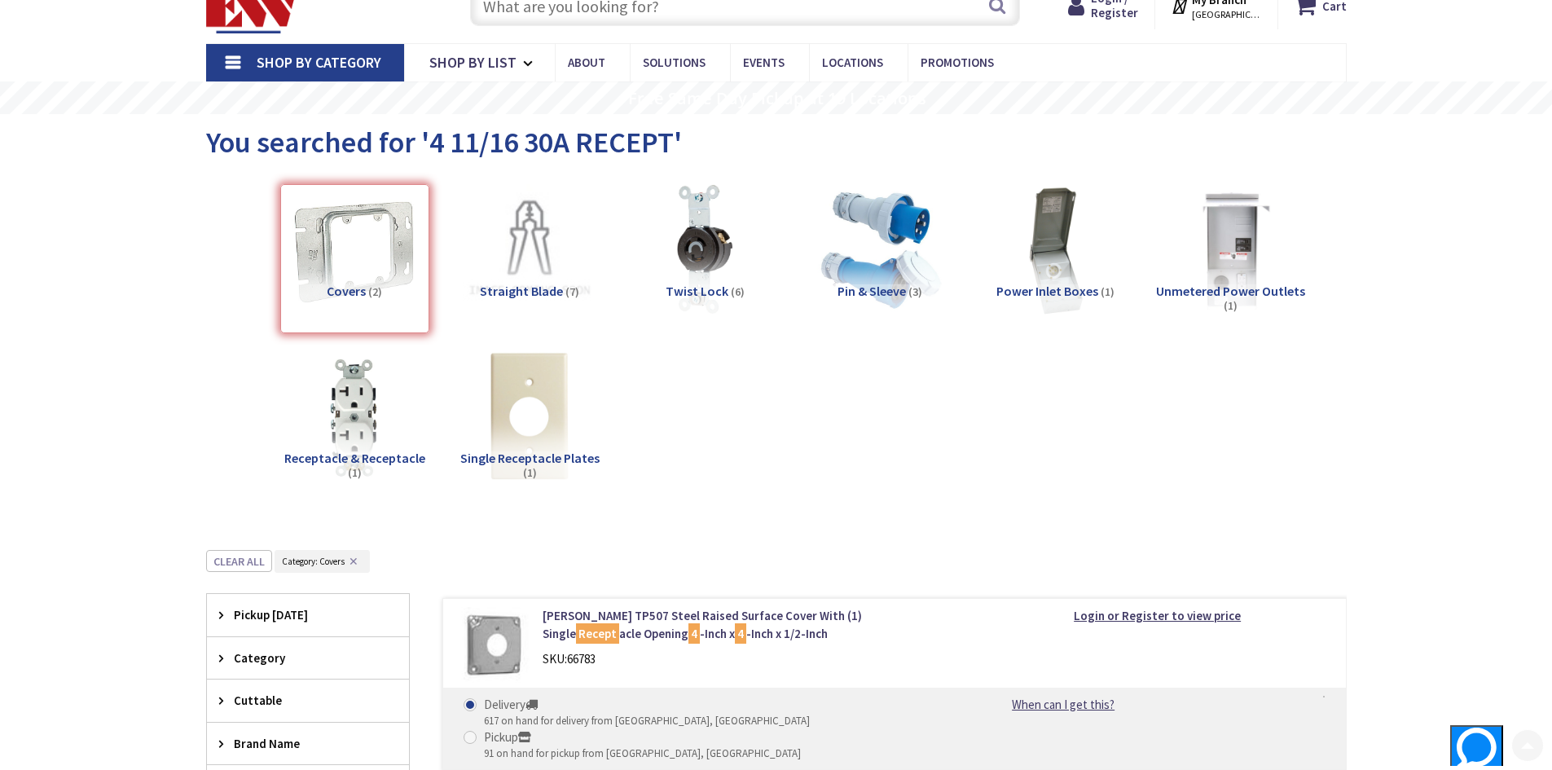
scroll to position [610, 0]
